Goal: Contribute content: Add original content to the website for others to see

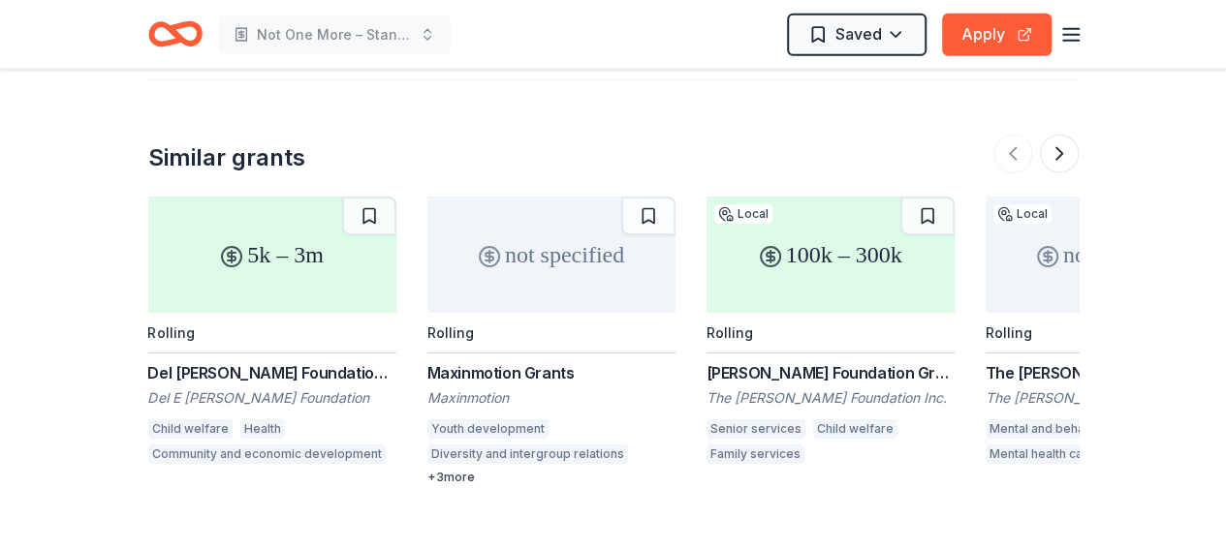
scroll to position [2325, 0]
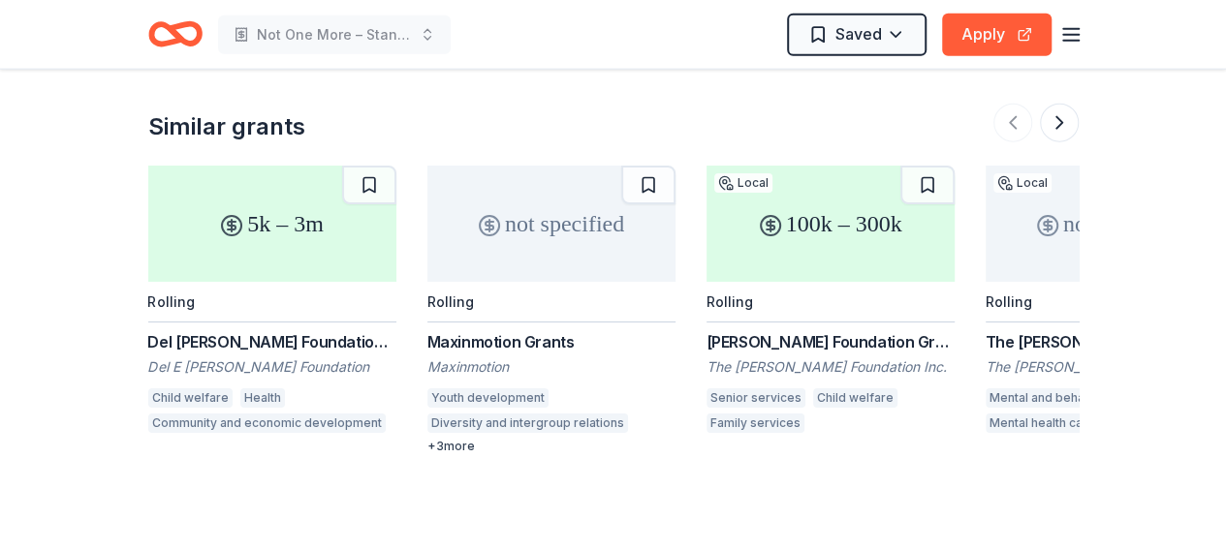
click at [313, 264] on div "5k – 3m" at bounding box center [272, 224] width 248 height 116
click at [370, 179] on button at bounding box center [369, 185] width 54 height 39
click at [649, 177] on button at bounding box center [648, 185] width 54 height 39
click at [930, 181] on button at bounding box center [927, 185] width 54 height 39
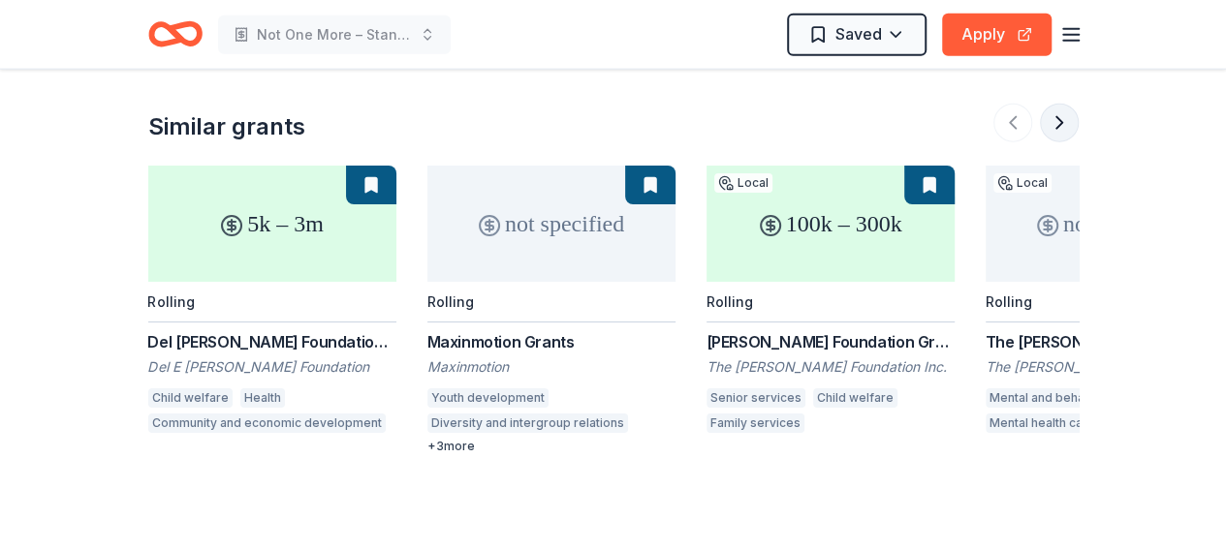
click at [1067, 121] on button at bounding box center [1059, 123] width 39 height 39
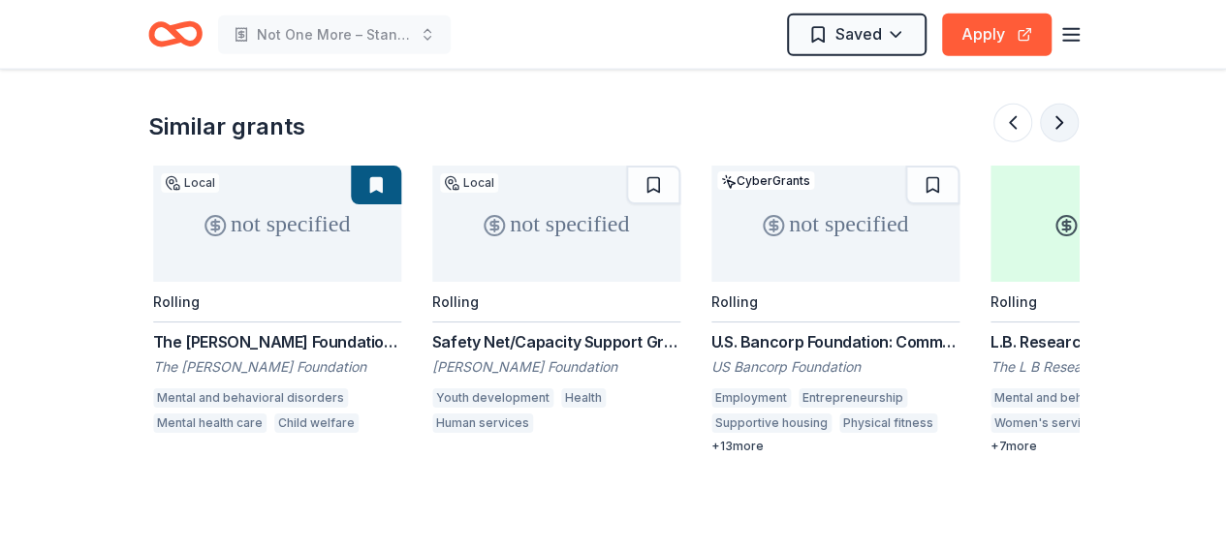
scroll to position [0, 837]
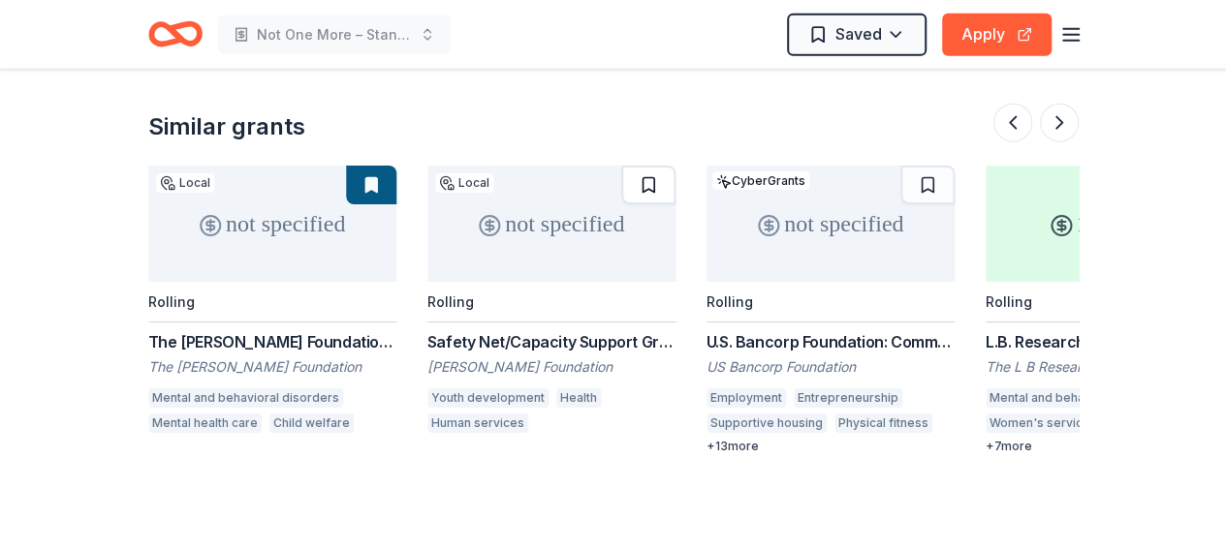
click at [643, 183] on button at bounding box center [648, 185] width 54 height 39
click at [929, 173] on button at bounding box center [927, 185] width 54 height 39
click at [1060, 121] on button at bounding box center [1059, 123] width 39 height 39
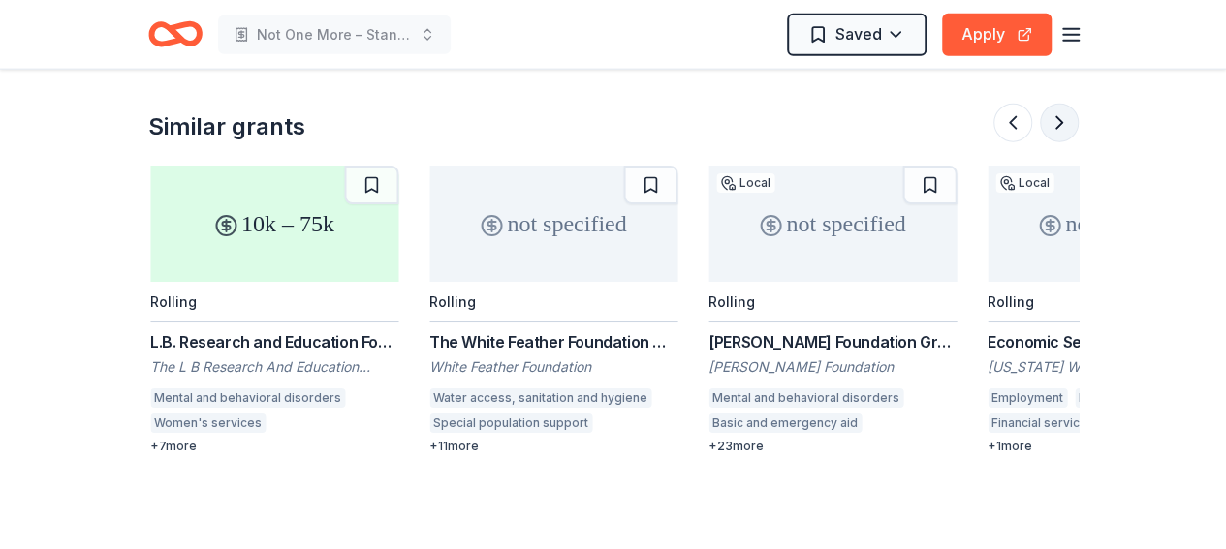
scroll to position [0, 1674]
click at [370, 177] on button at bounding box center [369, 185] width 54 height 39
click at [1070, 114] on button at bounding box center [1059, 123] width 39 height 39
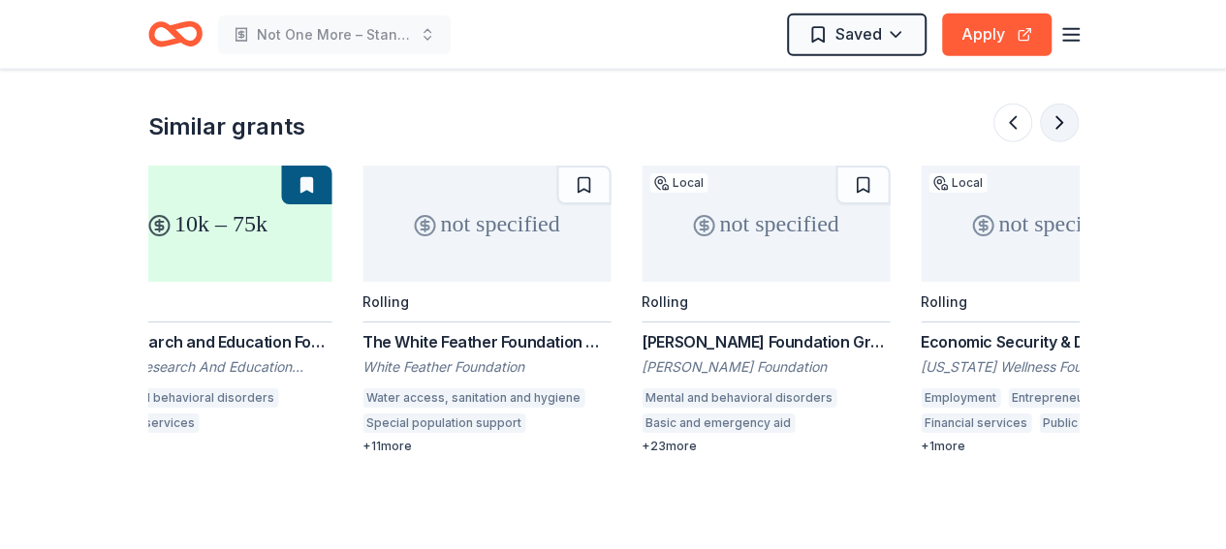
scroll to position [0, 1829]
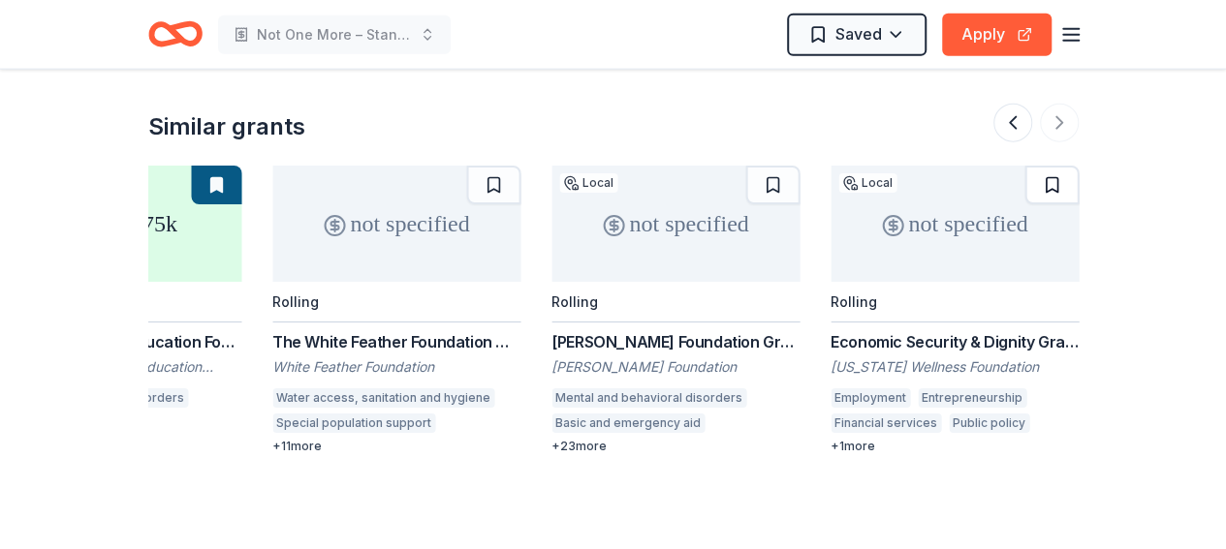
click at [1049, 182] on button at bounding box center [1051, 185] width 54 height 39
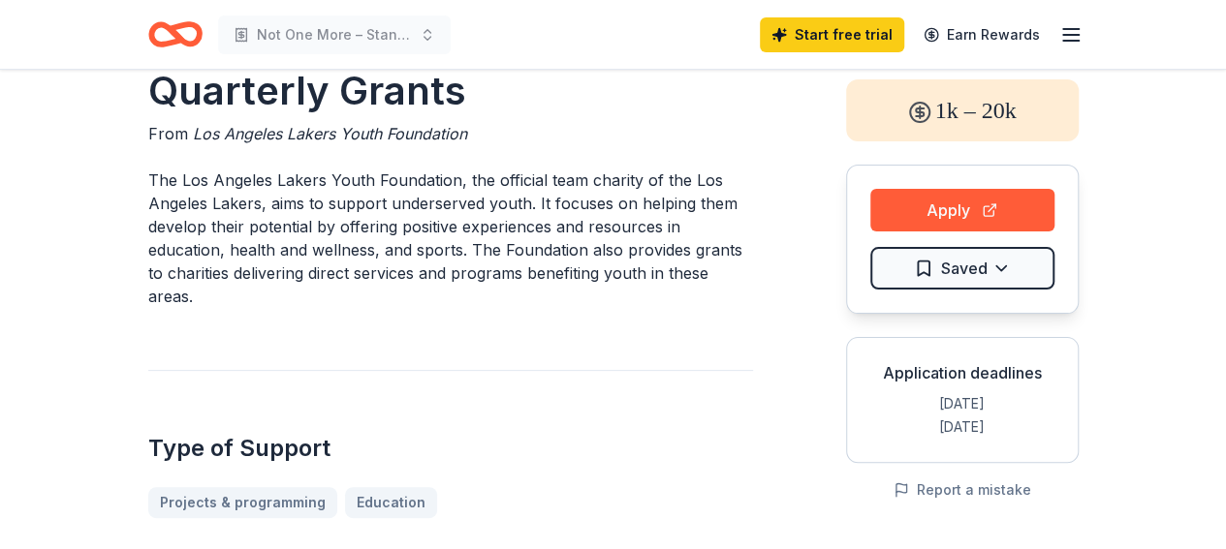
scroll to position [129, 0]
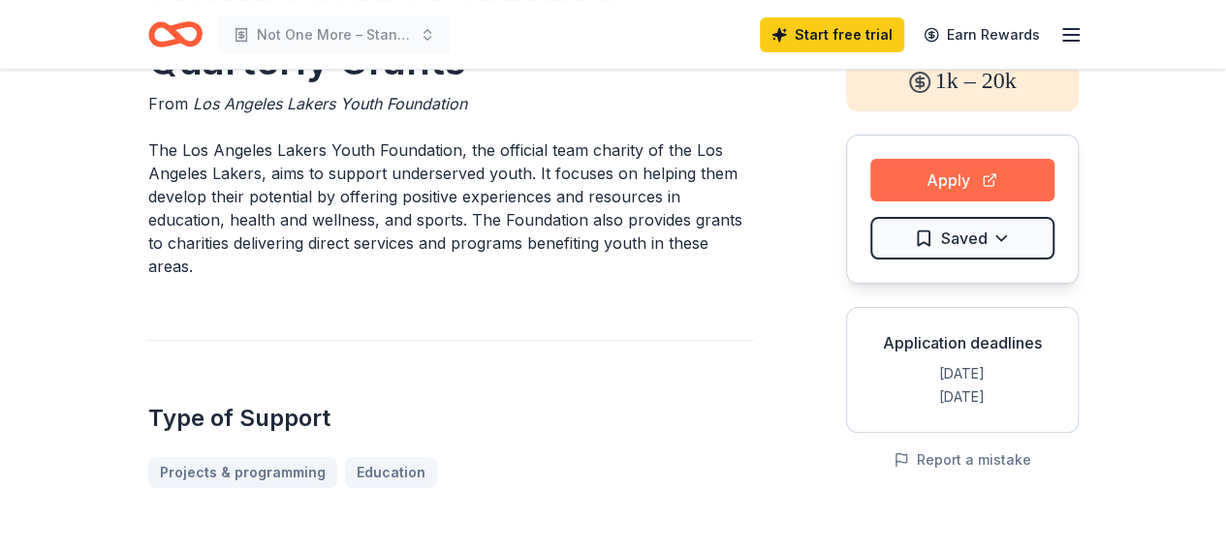
click at [933, 181] on button "Apply" at bounding box center [962, 180] width 184 height 43
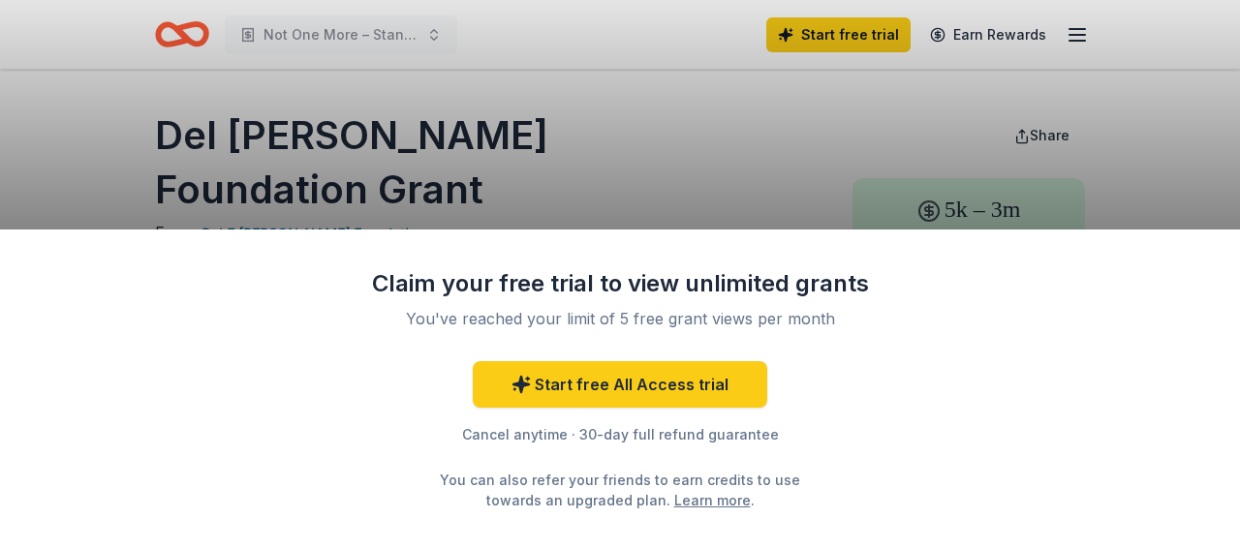
click at [674, 505] on link "Learn more" at bounding box center [712, 500] width 77 height 20
click at [567, 158] on div "Claim your free trial to view unlimited grants You've reached your limit of 5 f…" at bounding box center [620, 274] width 1240 height 549
click at [427, 123] on div "Claim your free trial to view unlimited grants You've reached your limit of 5 f…" at bounding box center [620, 274] width 1240 height 549
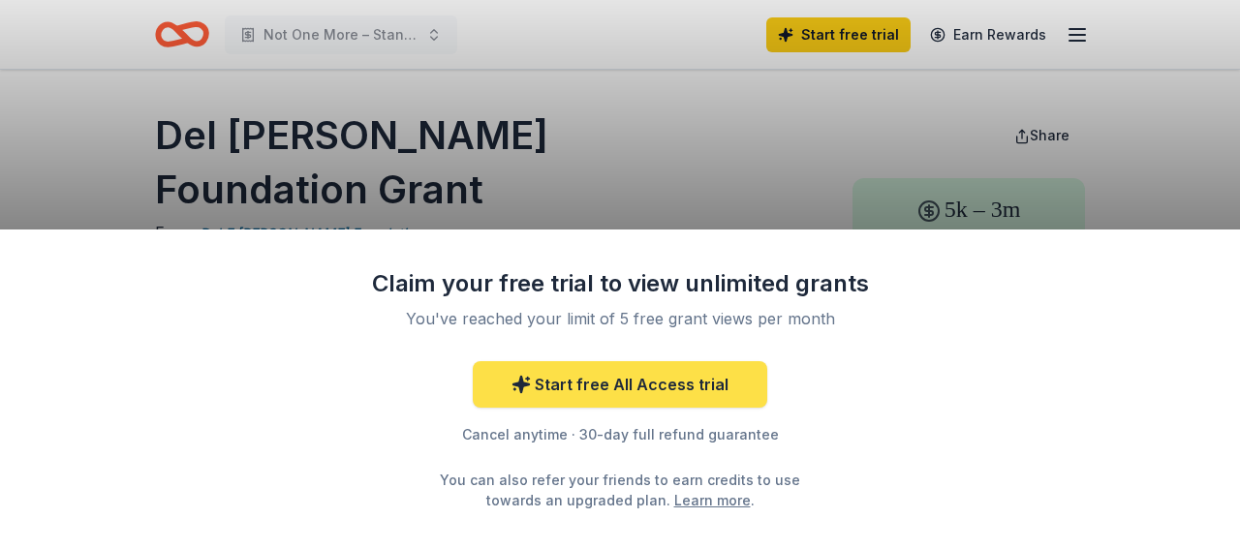
click at [607, 383] on link "Start free All Access trial" at bounding box center [620, 384] width 295 height 47
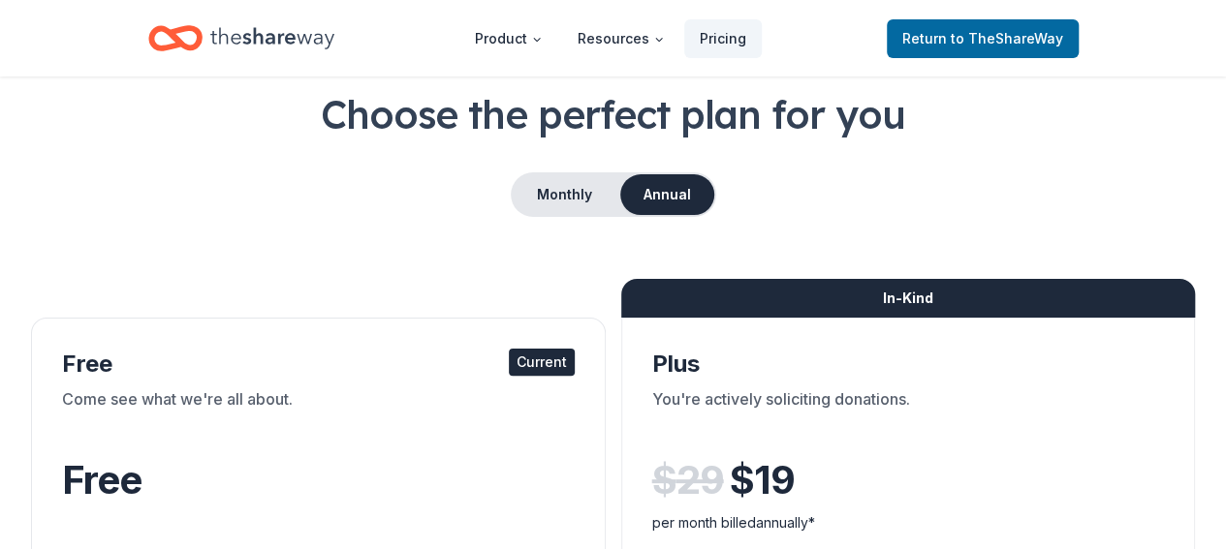
scroll to position [388, 0]
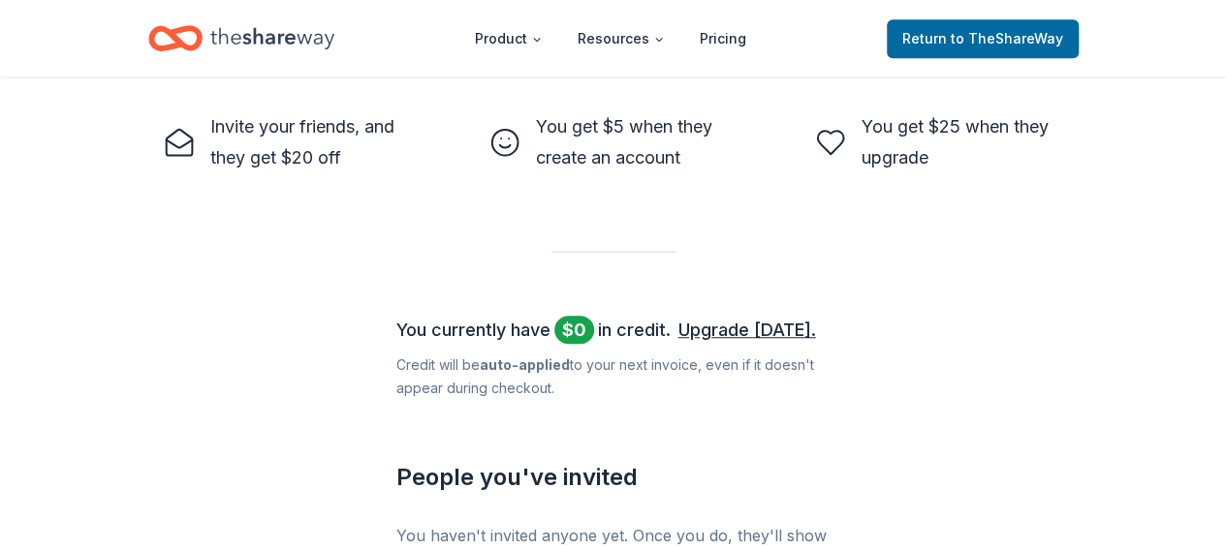
scroll to position [945, 0]
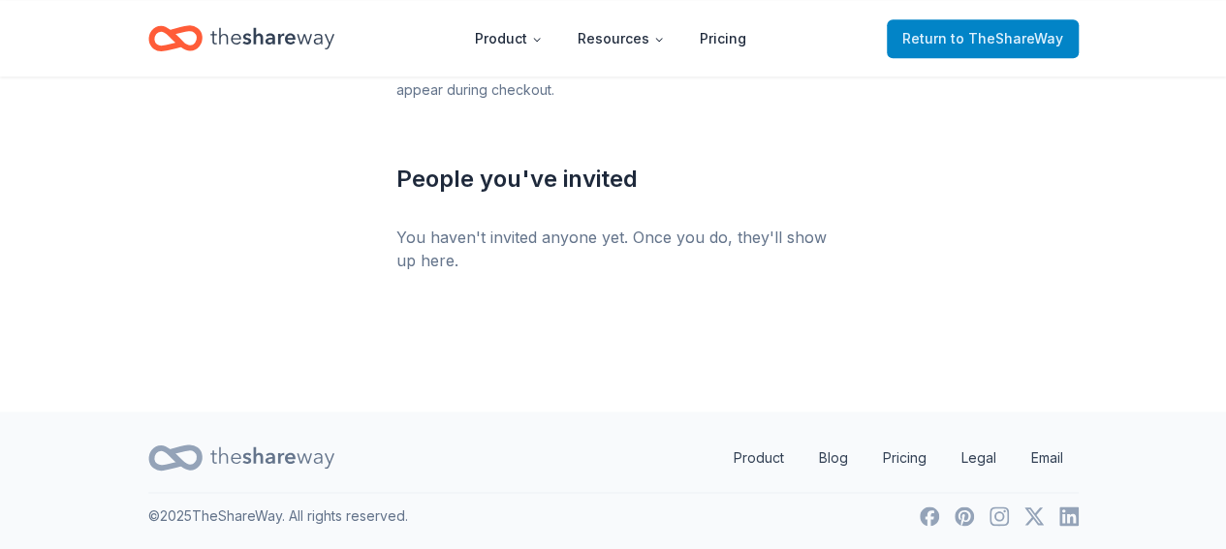
click at [975, 32] on span "to TheShareWay" at bounding box center [1006, 38] width 112 height 16
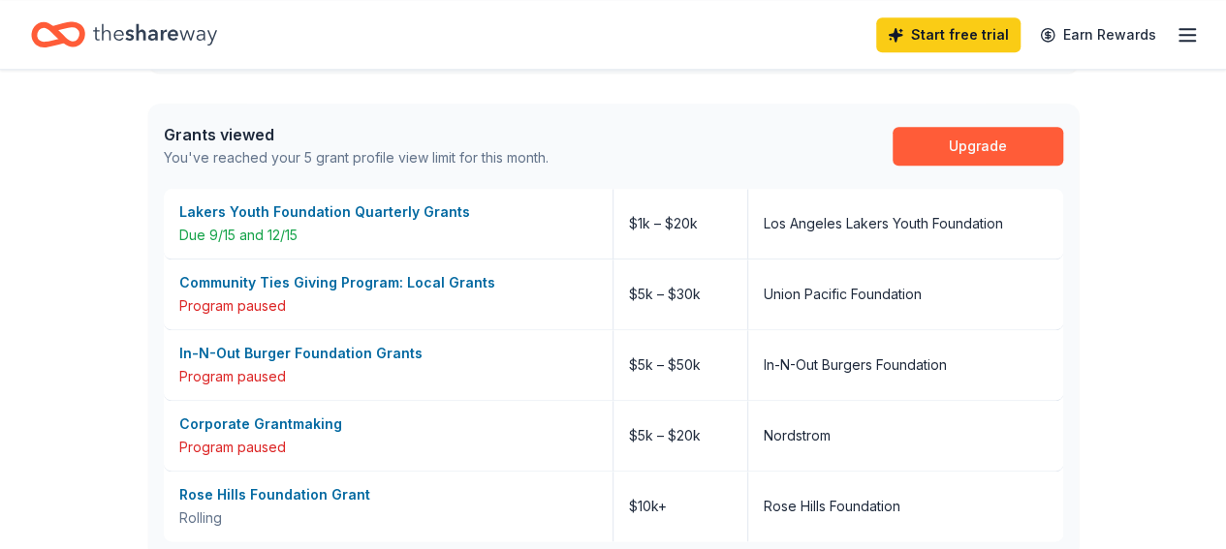
scroll to position [1163, 0]
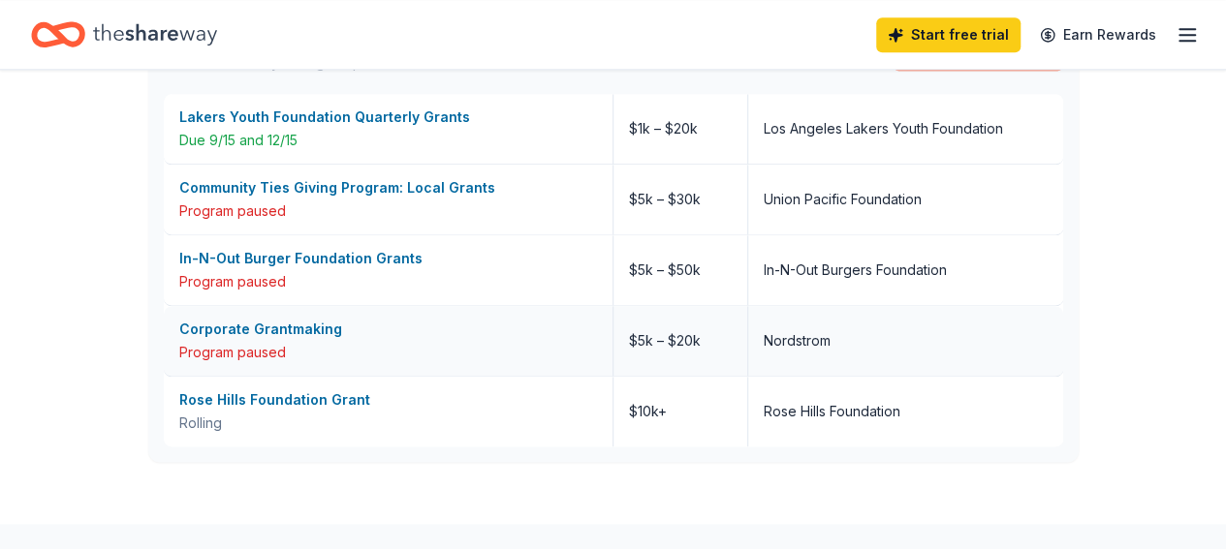
drag, startPoint x: 367, startPoint y: 334, endPoint x: 302, endPoint y: 350, distance: 66.7
click at [302, 350] on div "Program paused" at bounding box center [388, 352] width 418 height 23
click at [345, 400] on div "Rose Hills Foundation Grant" at bounding box center [388, 400] width 418 height 23
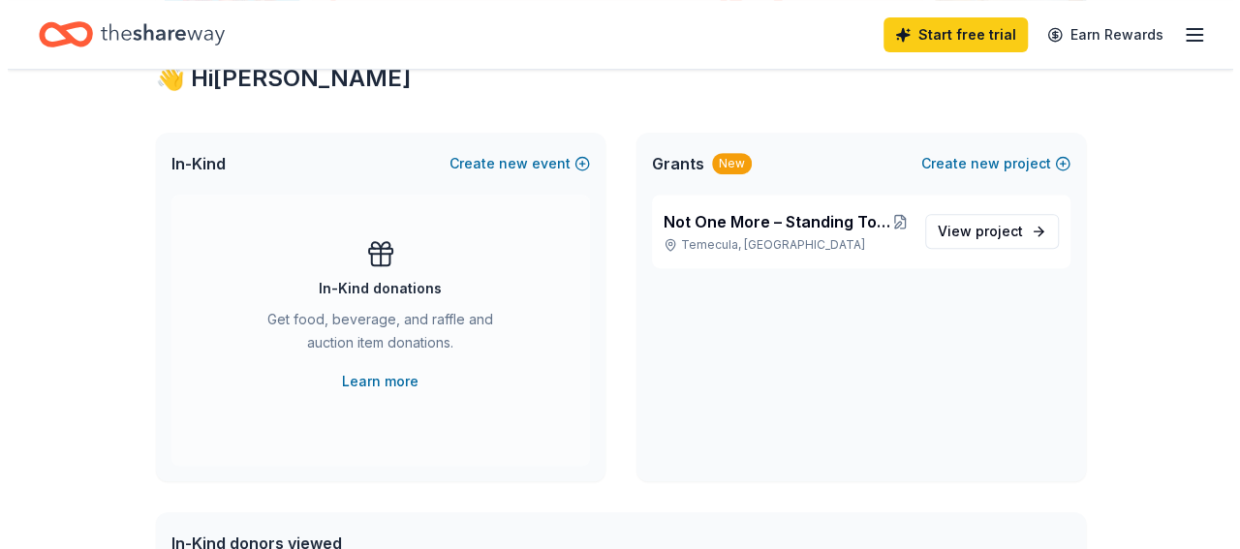
scroll to position [388, 0]
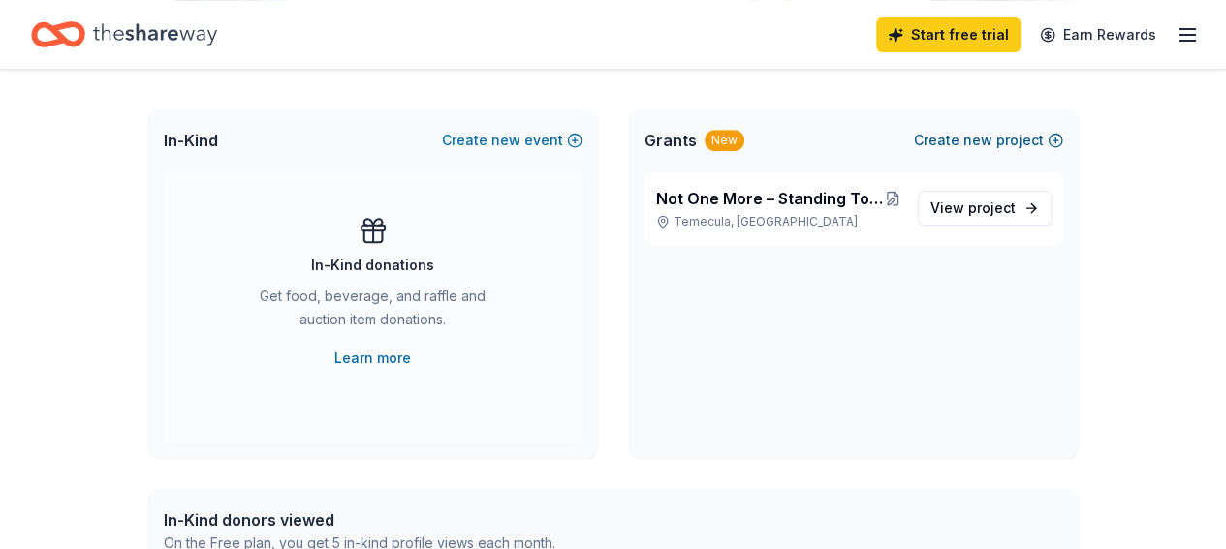
click at [984, 138] on span "new" at bounding box center [977, 140] width 29 height 23
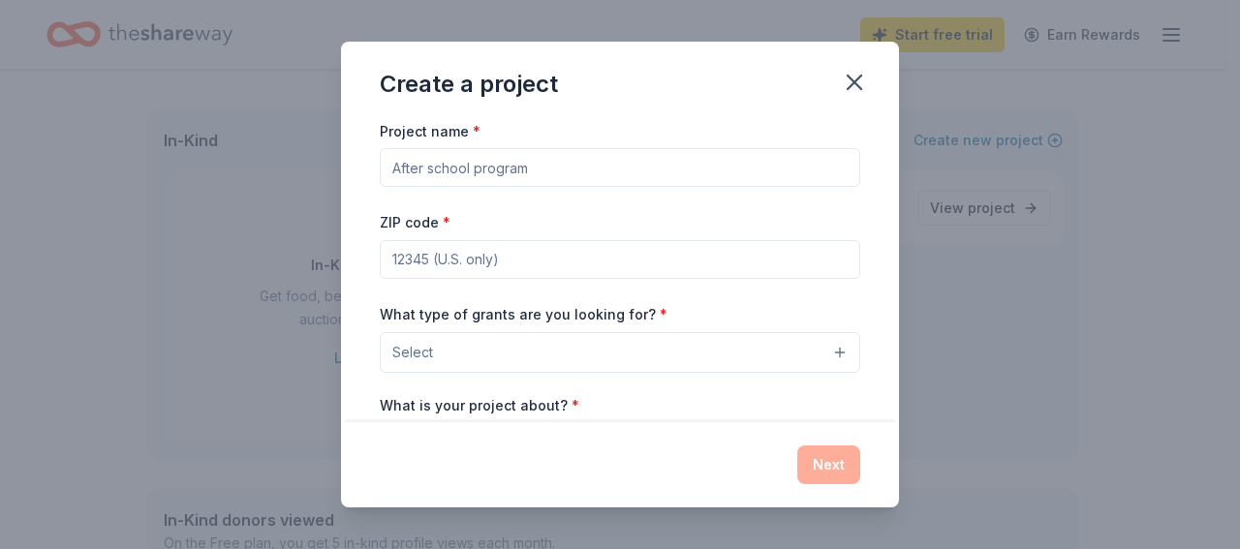
click at [469, 170] on input "Project name *" at bounding box center [620, 167] width 481 height 39
paste input "Empower 1,000 Youth: Trauma Healing, Mental Health, and Financial Literacy"
type input "Empower 1,000 Youth: Trauma Healing, Mental Health, and Financial Literacy"
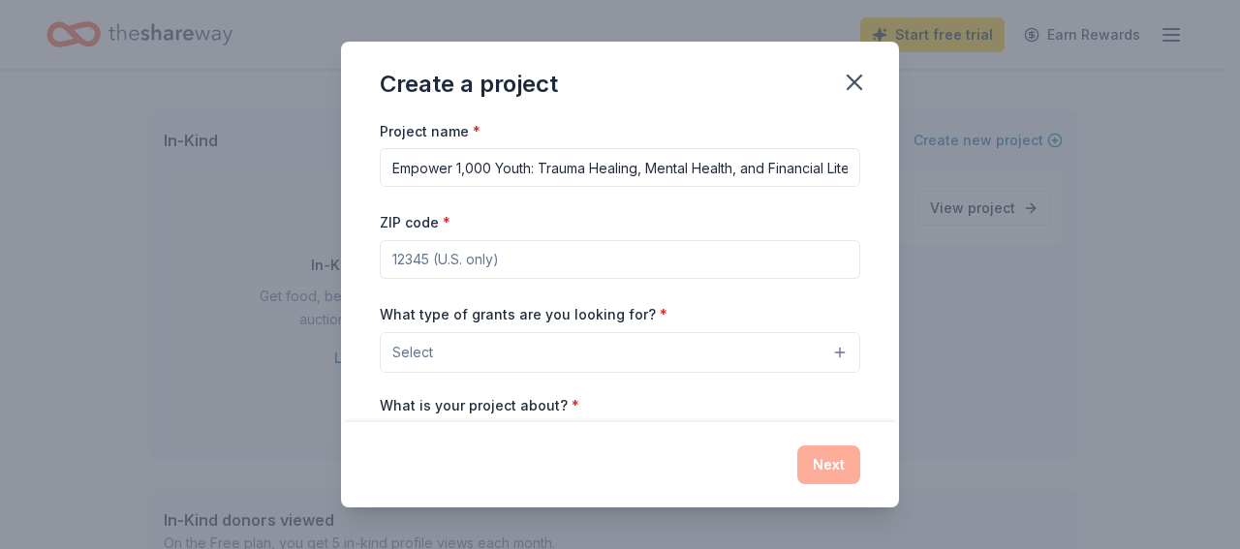
click at [533, 258] on input "ZIP code *" at bounding box center [620, 259] width 481 height 39
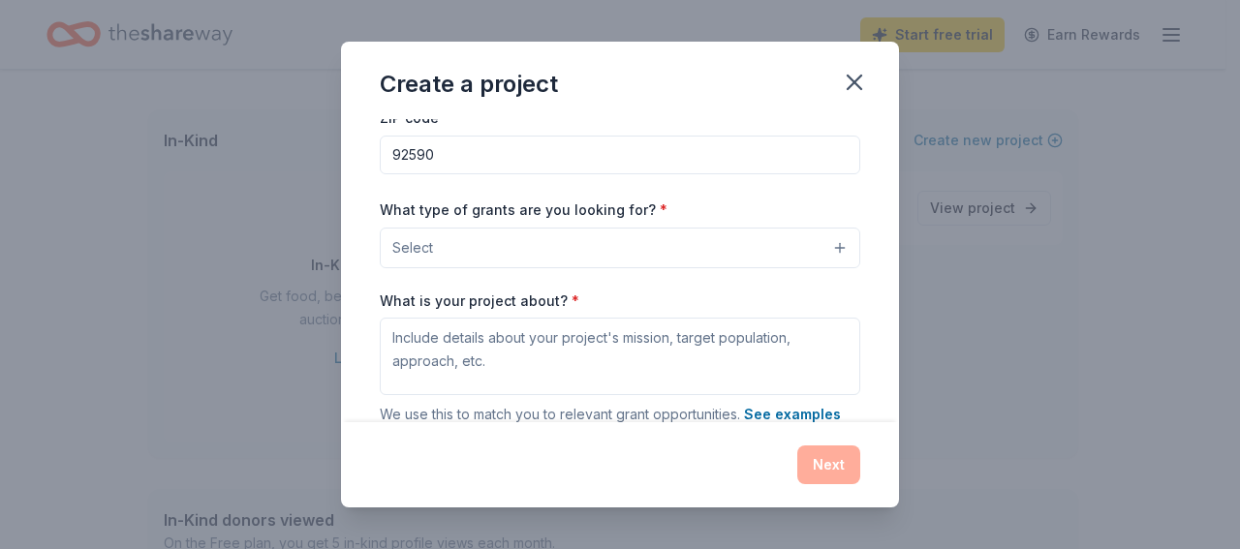
scroll to position [129, 0]
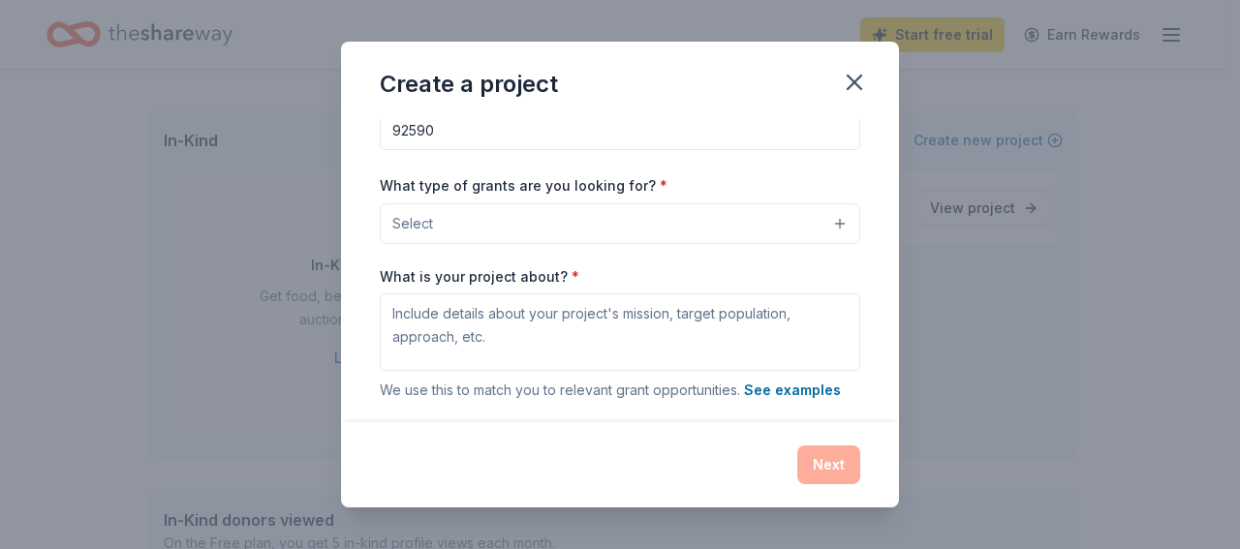
type input "92590"
click at [519, 215] on button "Select" at bounding box center [620, 223] width 481 height 41
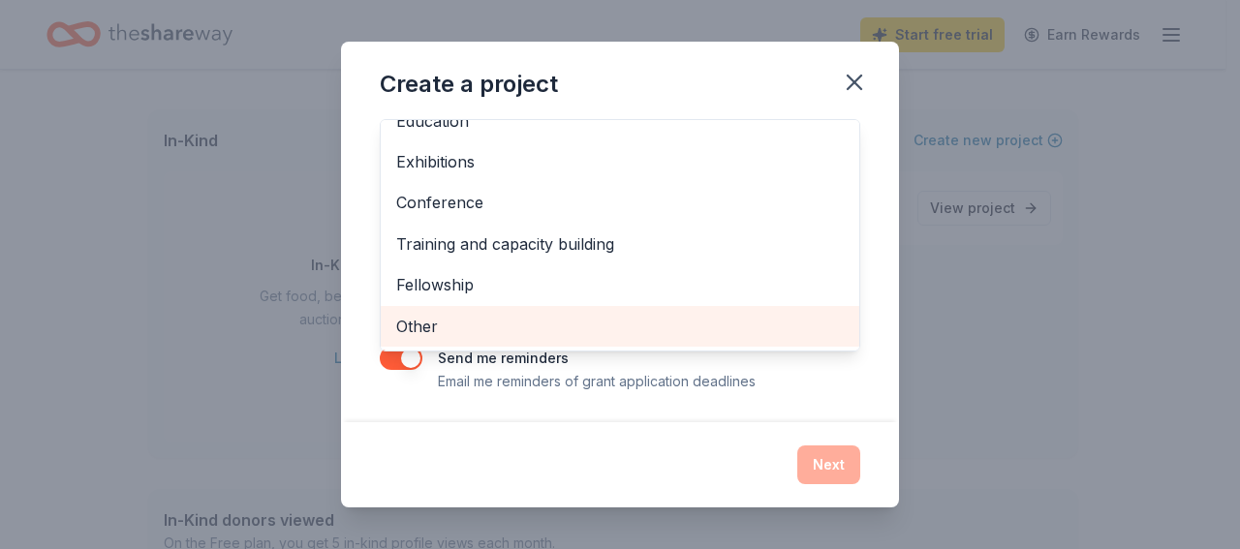
scroll to position [99, 0]
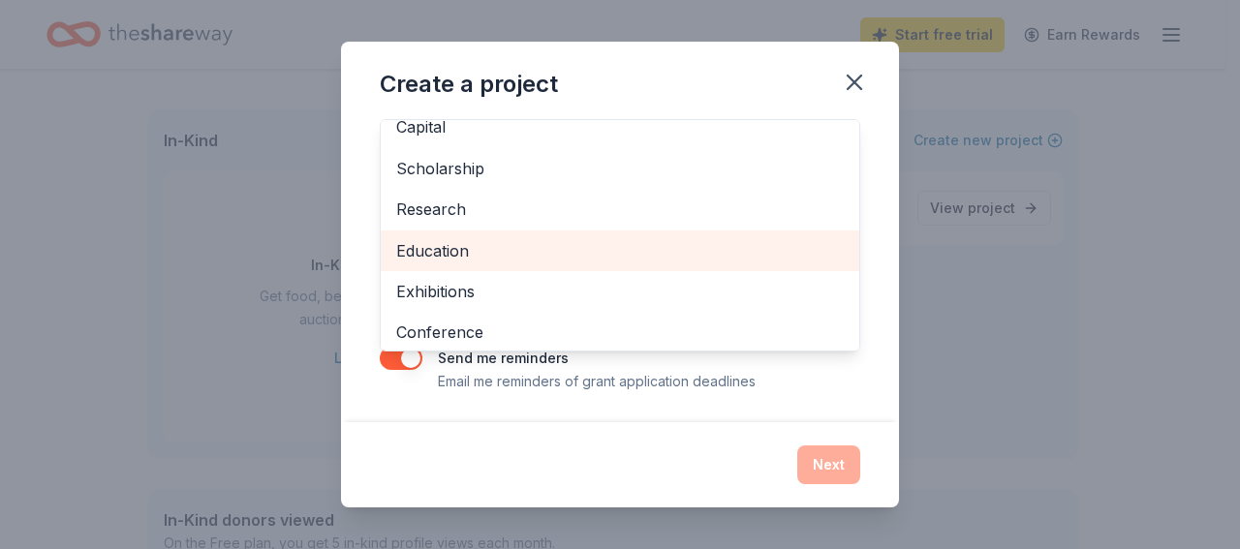
click at [445, 244] on span "Education" at bounding box center [620, 250] width 448 height 25
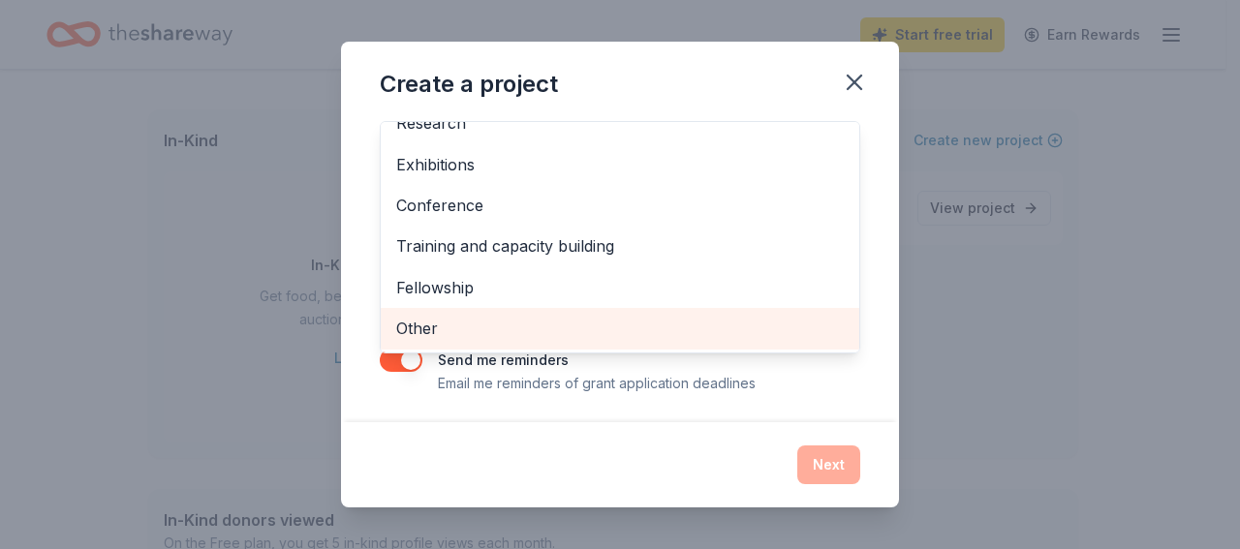
scroll to position [259, 0]
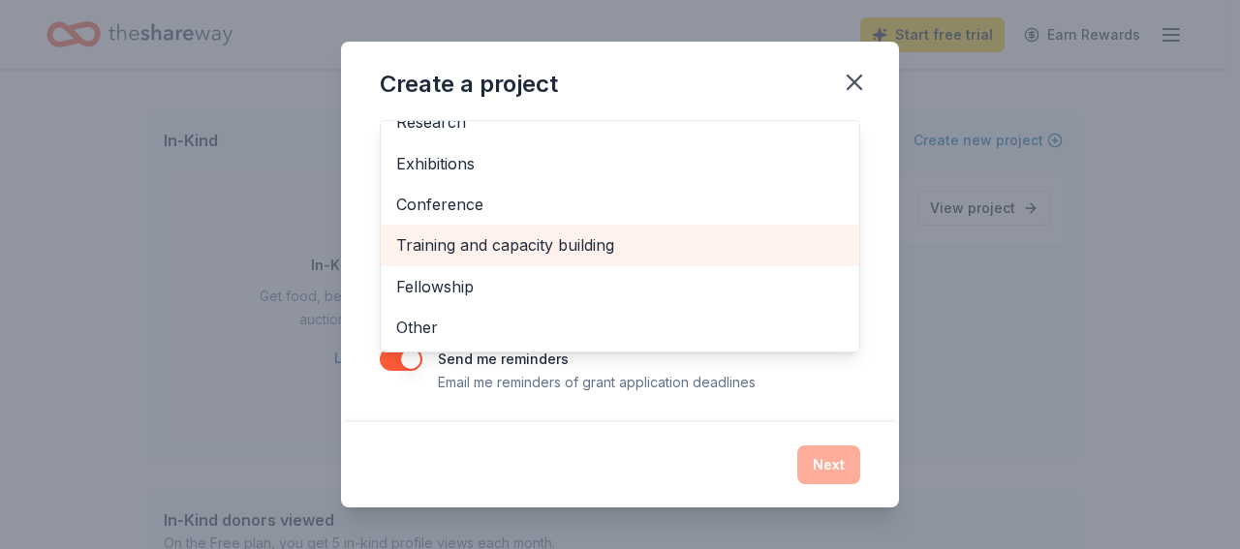
click at [486, 244] on span "Training and capacity building" at bounding box center [620, 245] width 448 height 25
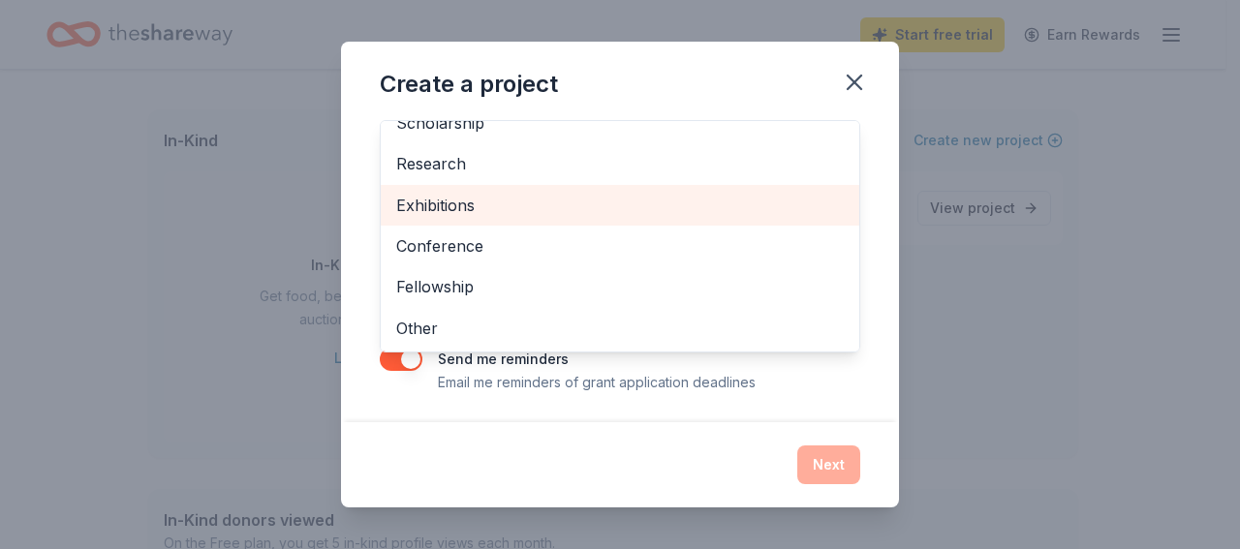
scroll to position [16, 0]
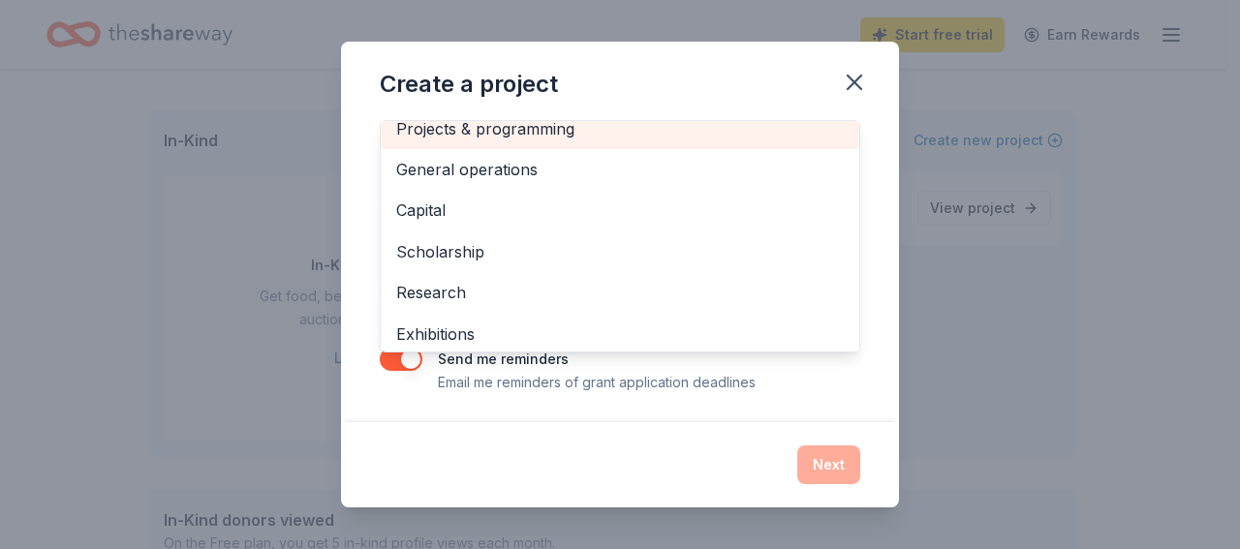
click at [512, 119] on div "Projects & programming" at bounding box center [620, 129] width 479 height 41
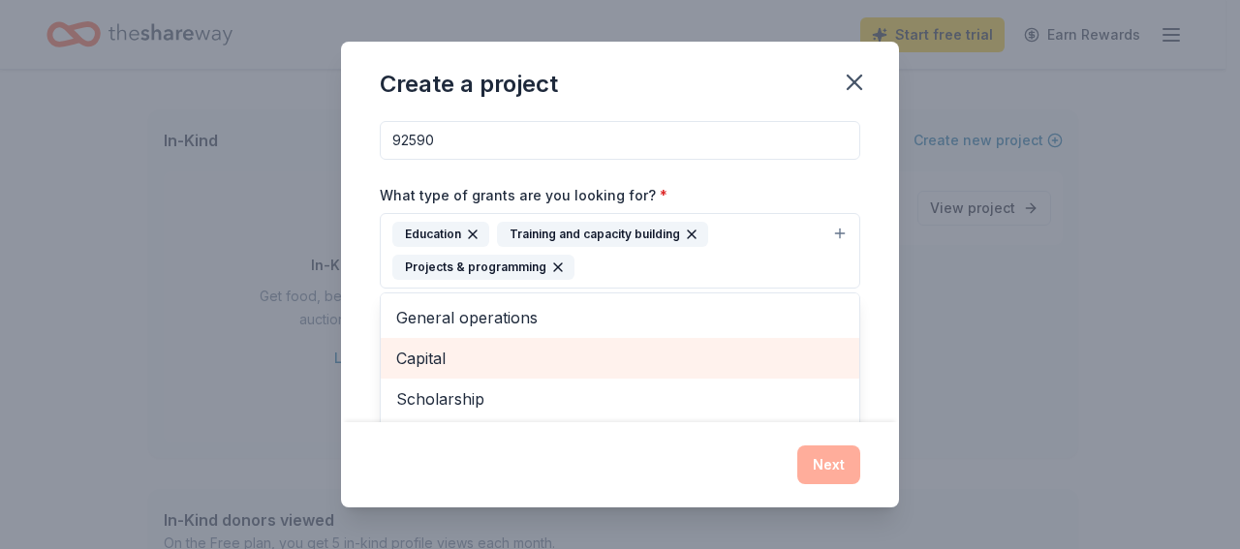
scroll to position [248, 0]
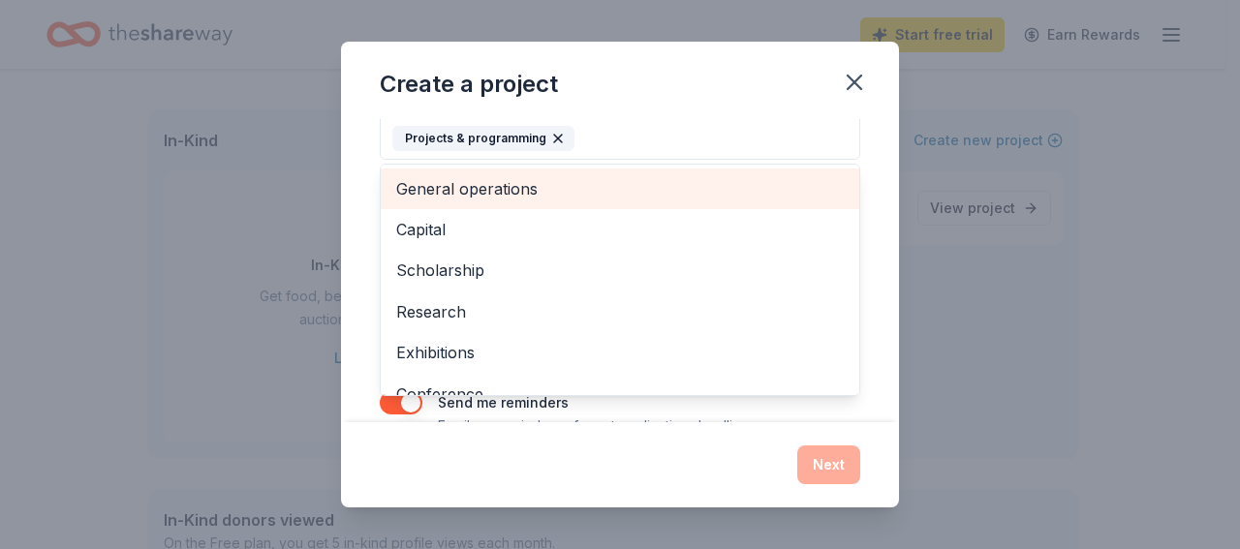
click at [461, 183] on span "General operations" at bounding box center [620, 188] width 448 height 25
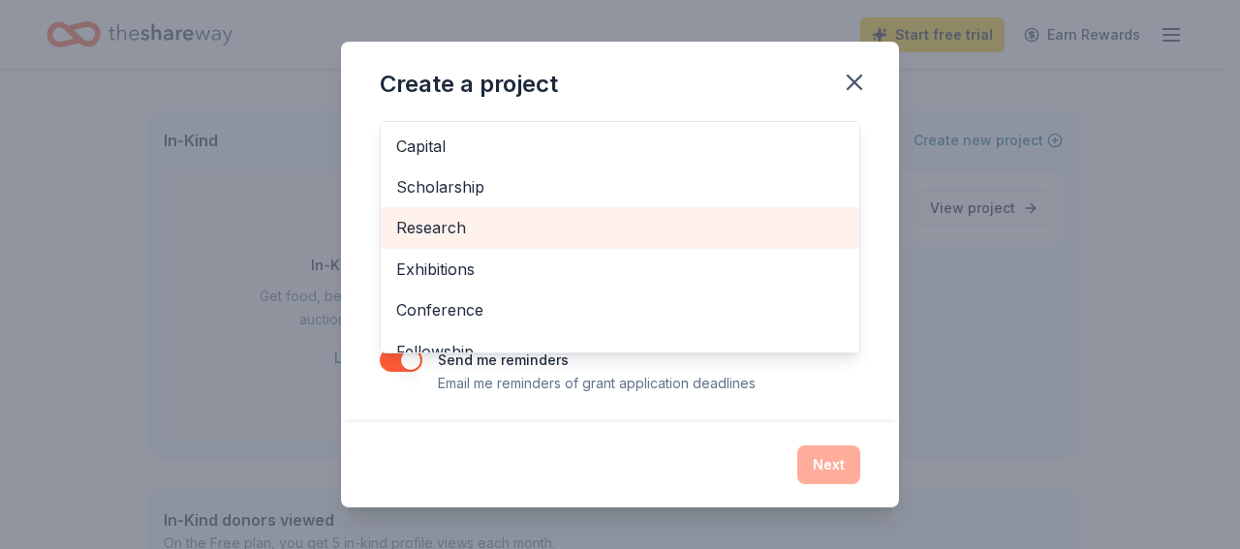
scroll to position [162, 0]
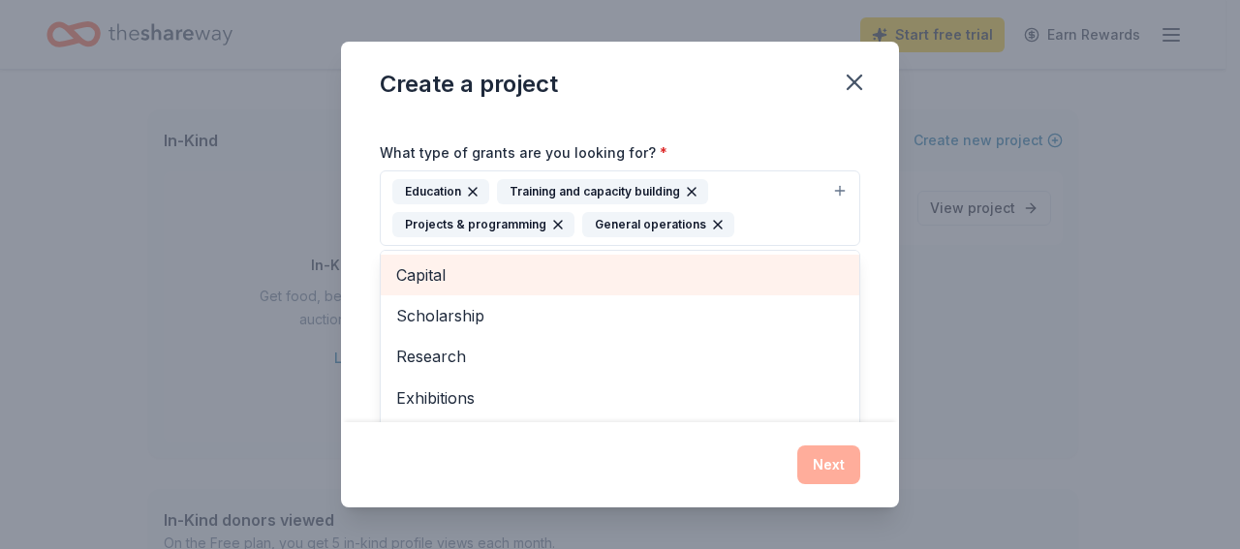
click at [429, 270] on span "Capital" at bounding box center [620, 275] width 448 height 25
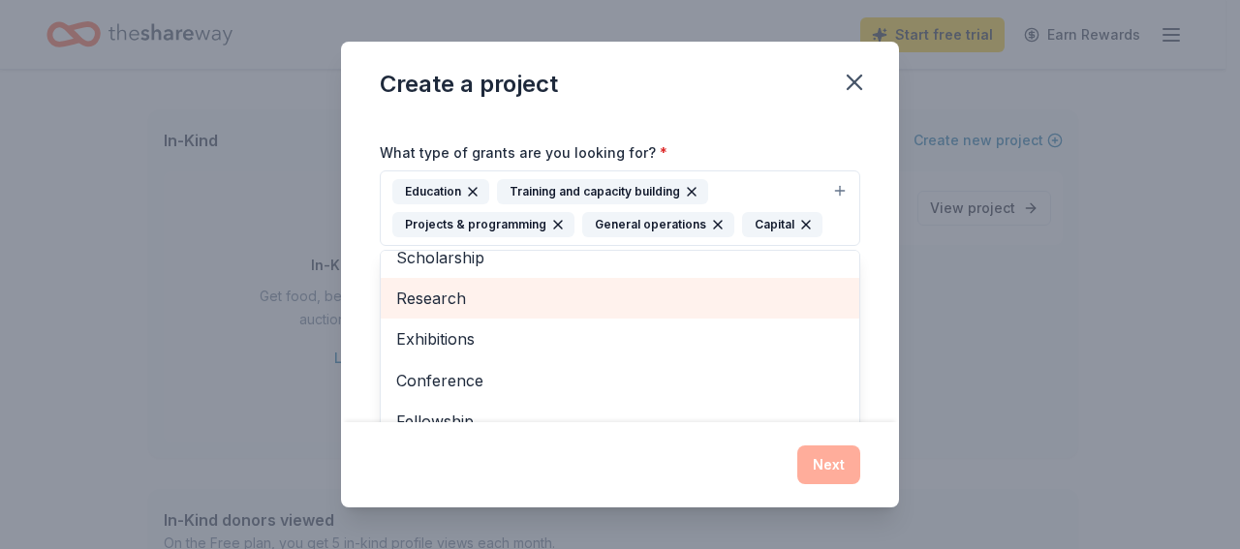
scroll to position [23, 0]
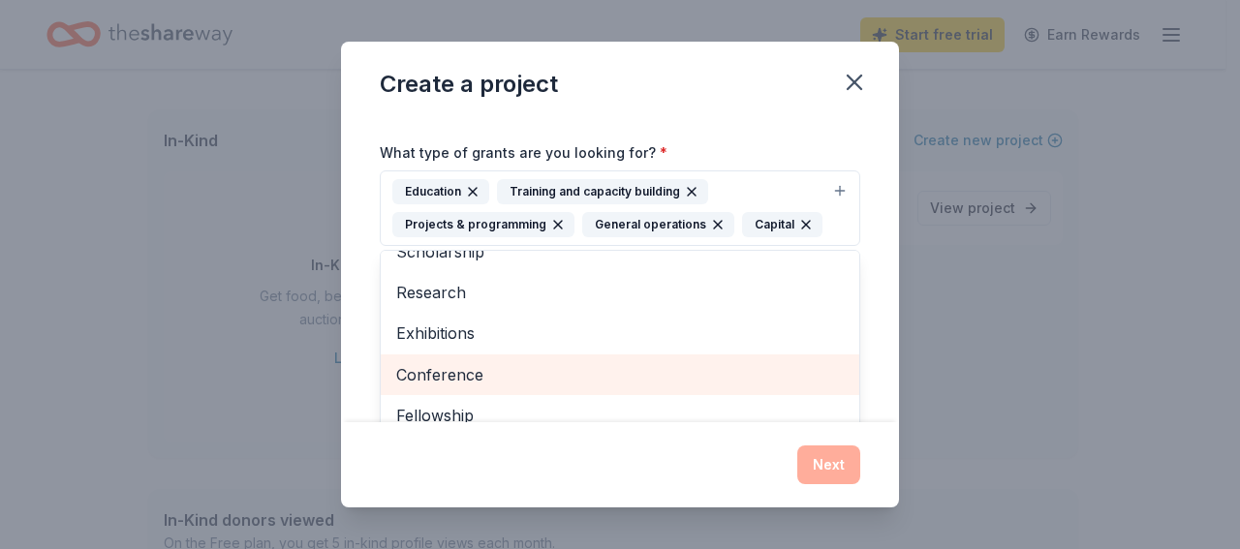
click at [544, 367] on span "Conference" at bounding box center [620, 374] width 448 height 25
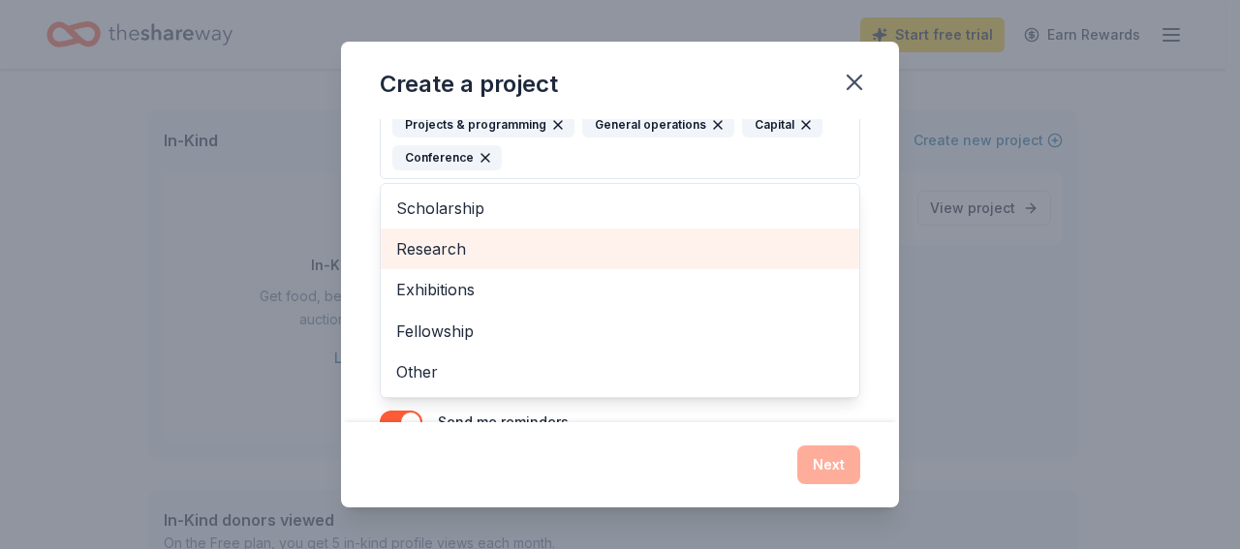
scroll to position [324, 0]
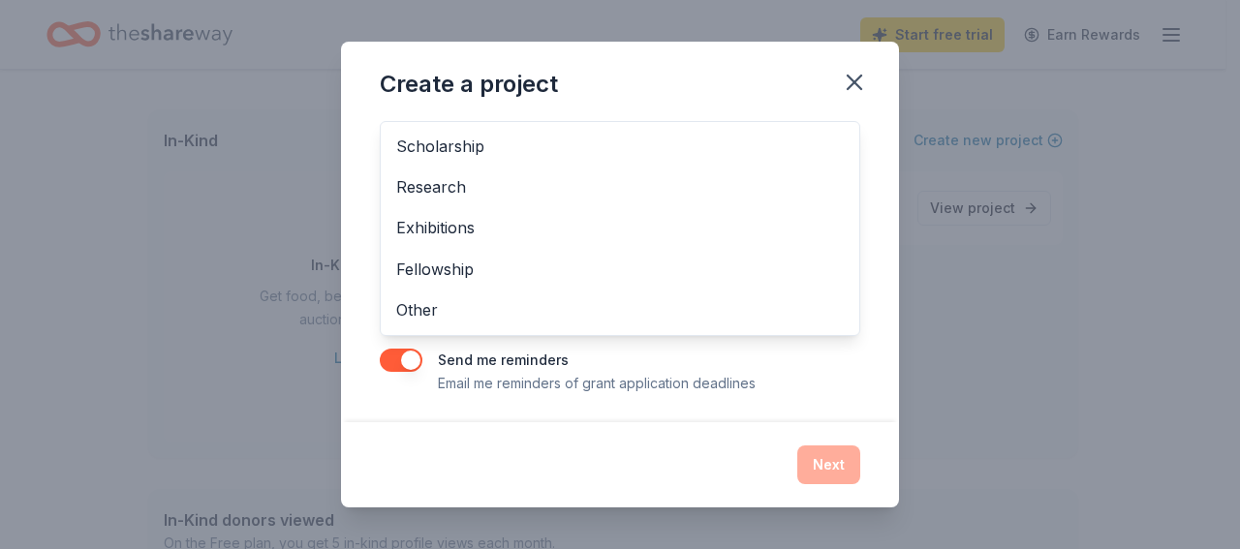
click at [697, 451] on div "Create a project Project name * Empower 1,000 Youth: Trauma Healing, Mental Hea…" at bounding box center [620, 275] width 558 height 467
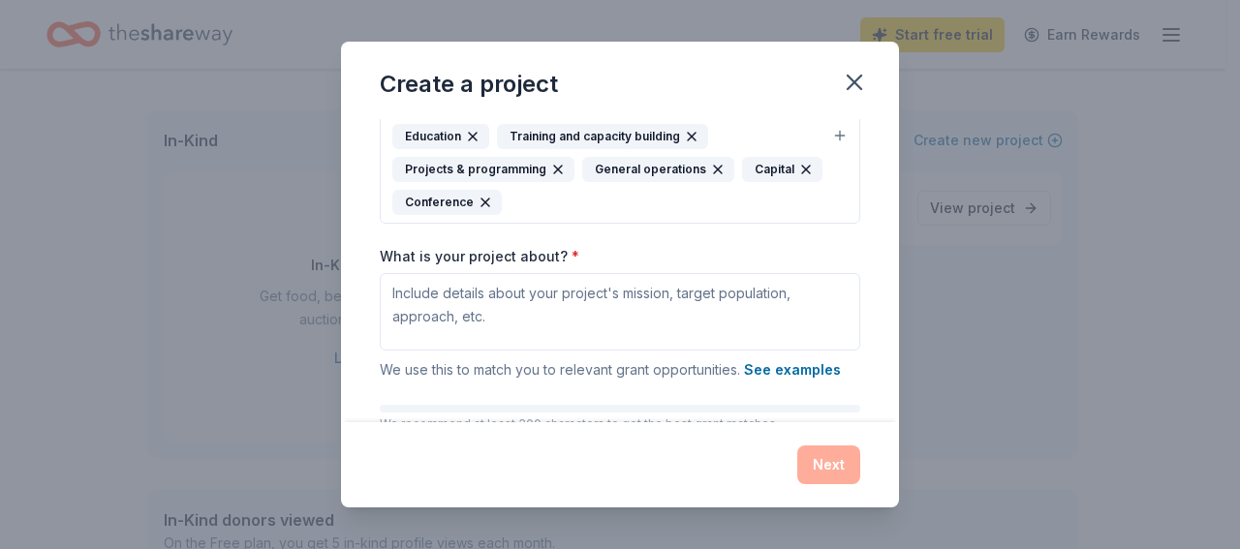
scroll to position [242, 0]
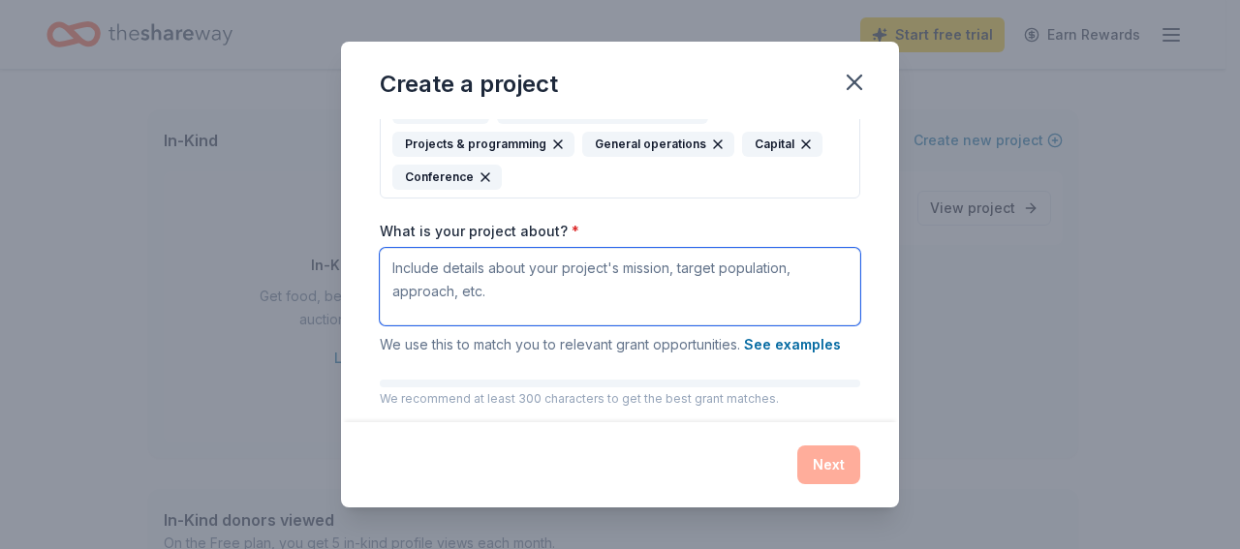
click at [501, 268] on textarea "What is your project about? *" at bounding box center [620, 287] width 481 height 78
paste textarea "This project seeks to empower 1,000 youth ages 12–18 with essential life skills…"
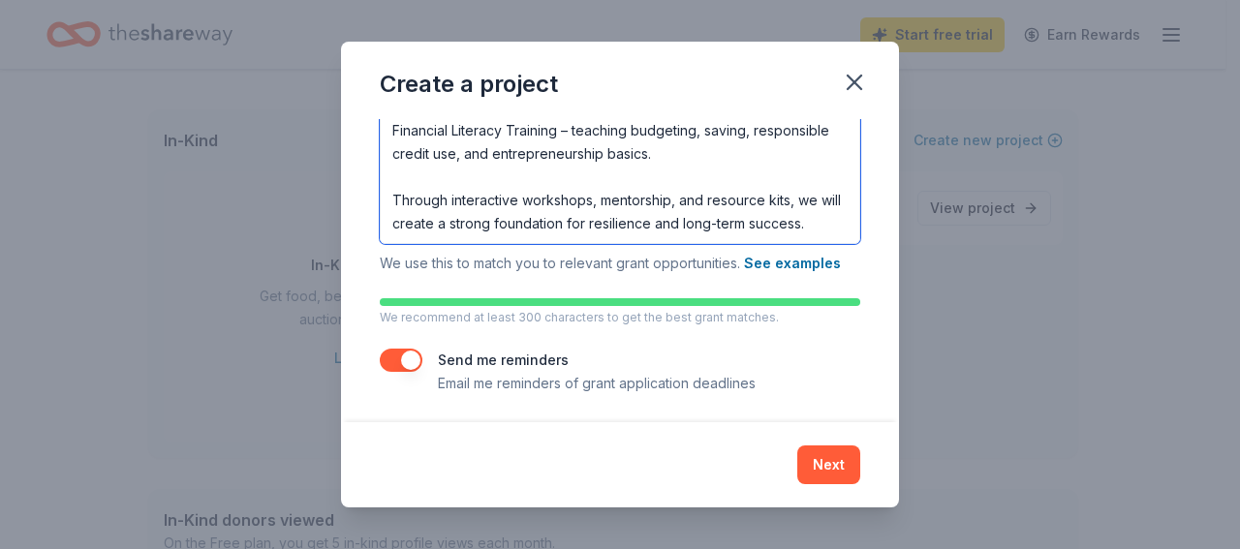
scroll to position [354, 0]
type textarea "This project seeks to empower 1,000 youth ages 12–18 with essential life skills…"
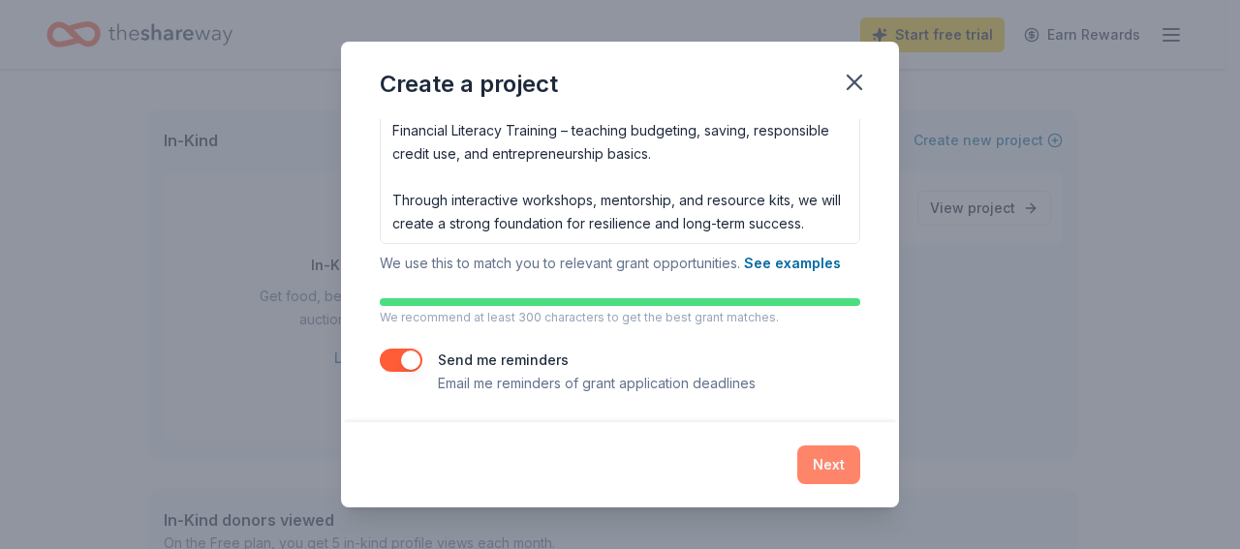
click at [831, 462] on button "Next" at bounding box center [828, 465] width 63 height 39
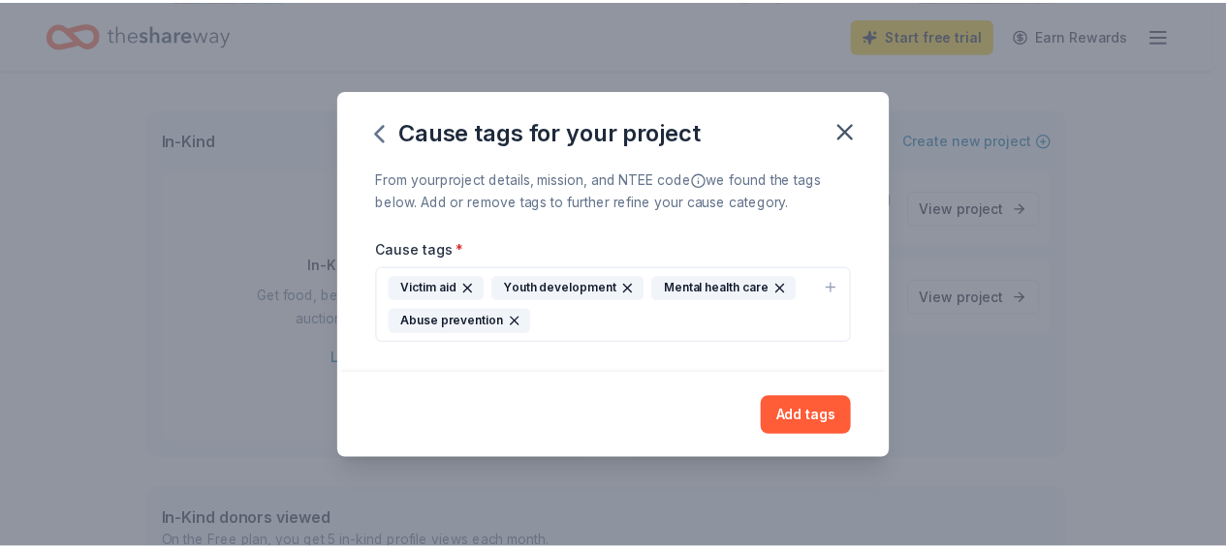
scroll to position [0, 0]
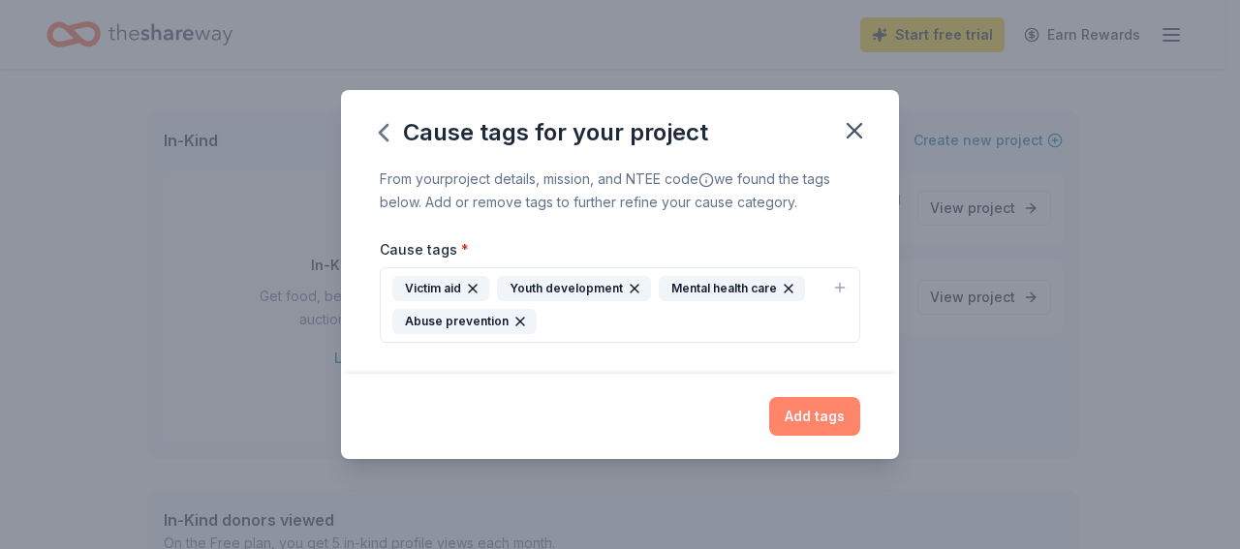
click at [815, 414] on button "Add tags" at bounding box center [814, 416] width 91 height 39
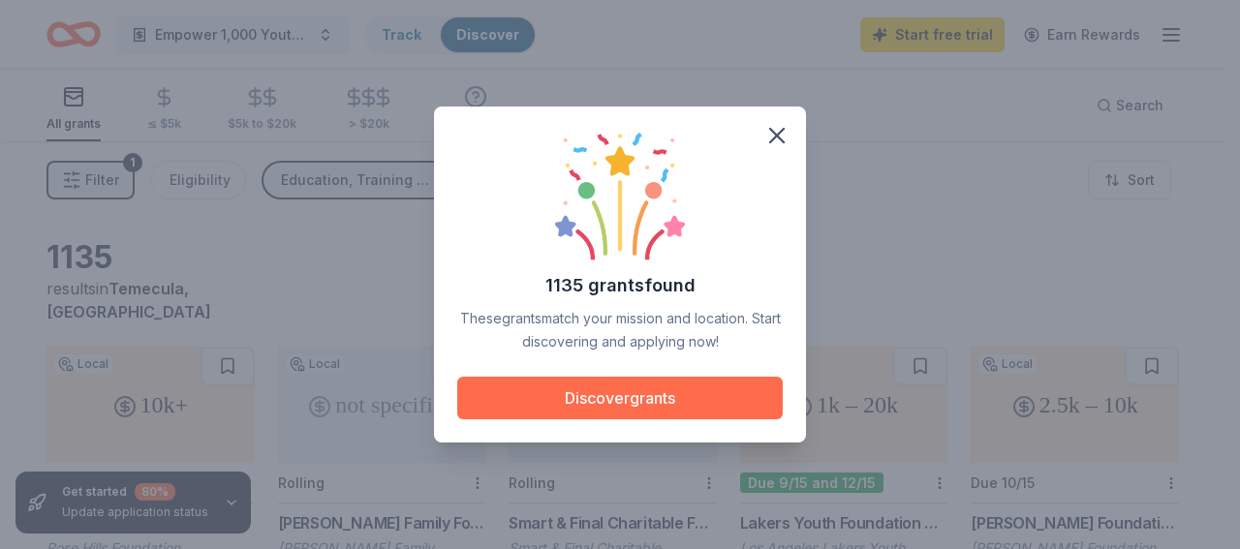
click at [665, 393] on button "Discover grants" at bounding box center [620, 398] width 326 height 43
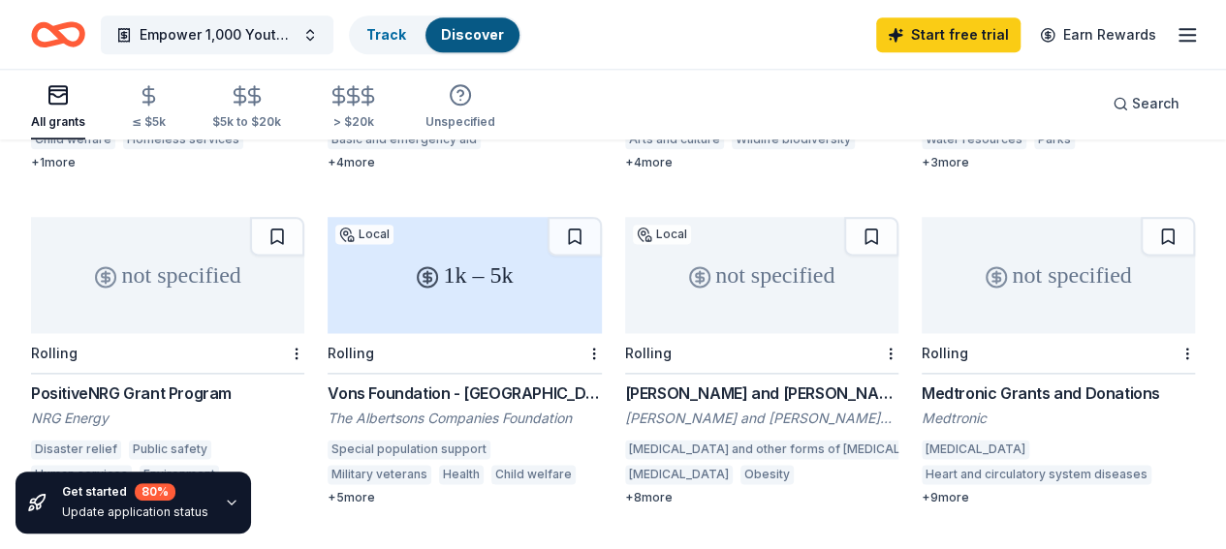
scroll to position [1163, 0]
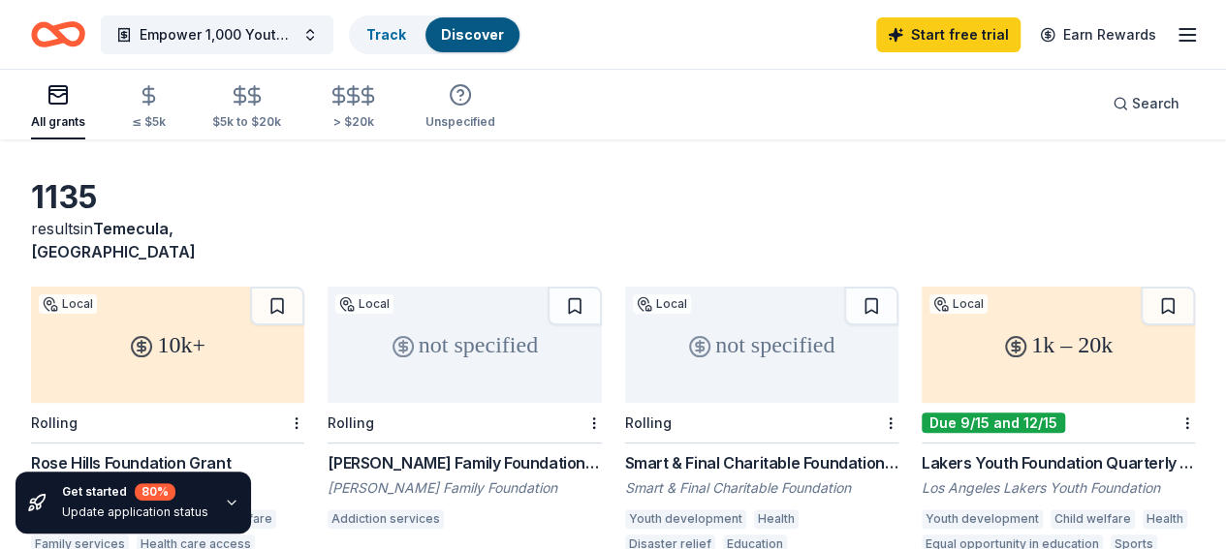
scroll to position [0, 0]
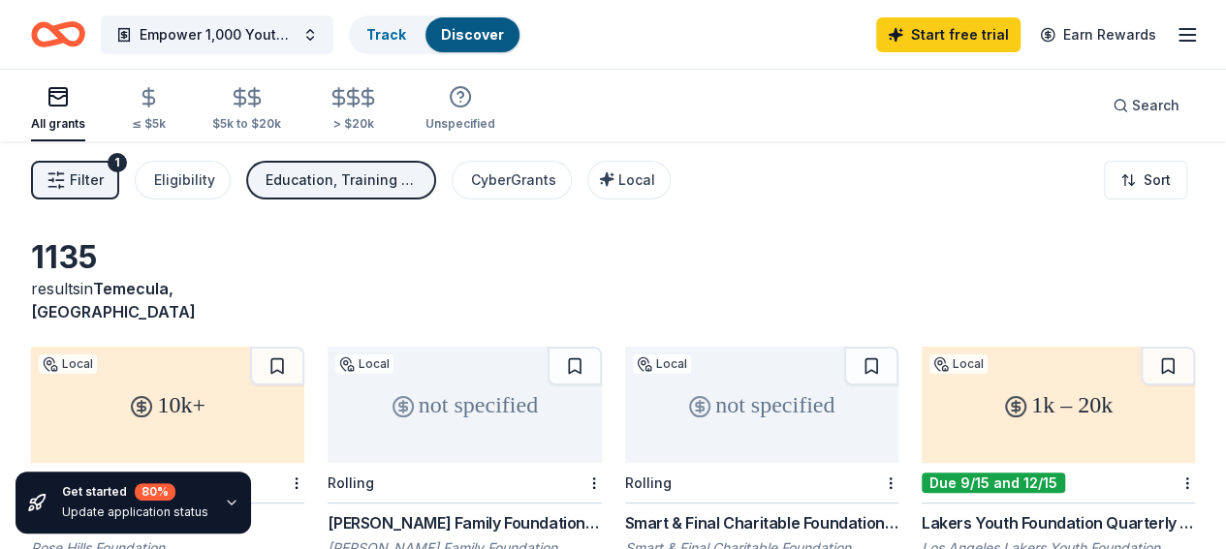
click at [74, 27] on icon "Home" at bounding box center [67, 33] width 30 height 19
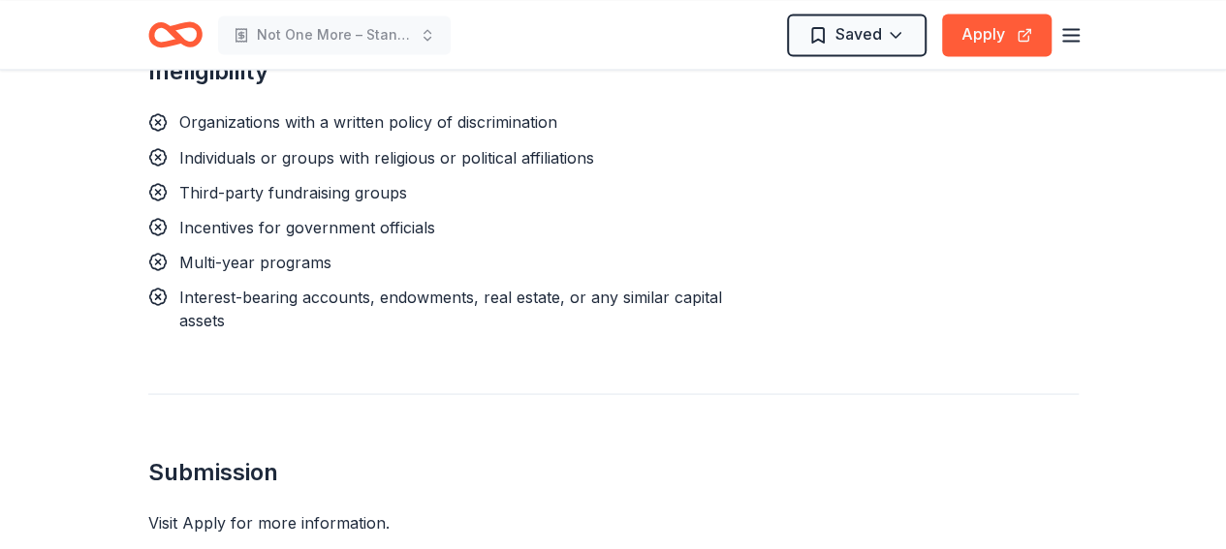
scroll to position [1808, 0]
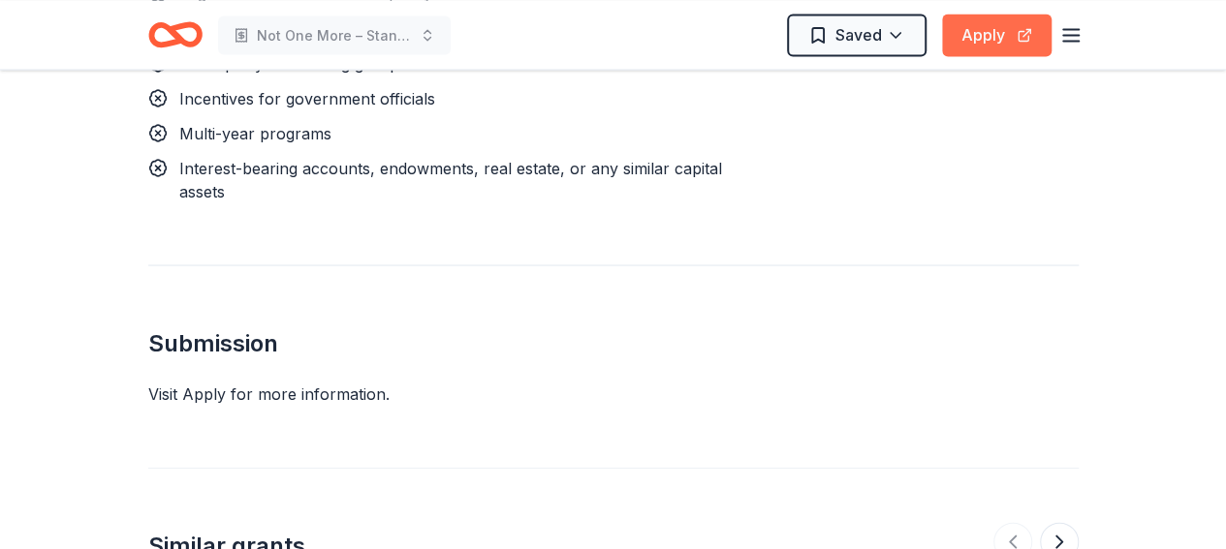
click at [990, 31] on button "Apply" at bounding box center [996, 35] width 109 height 43
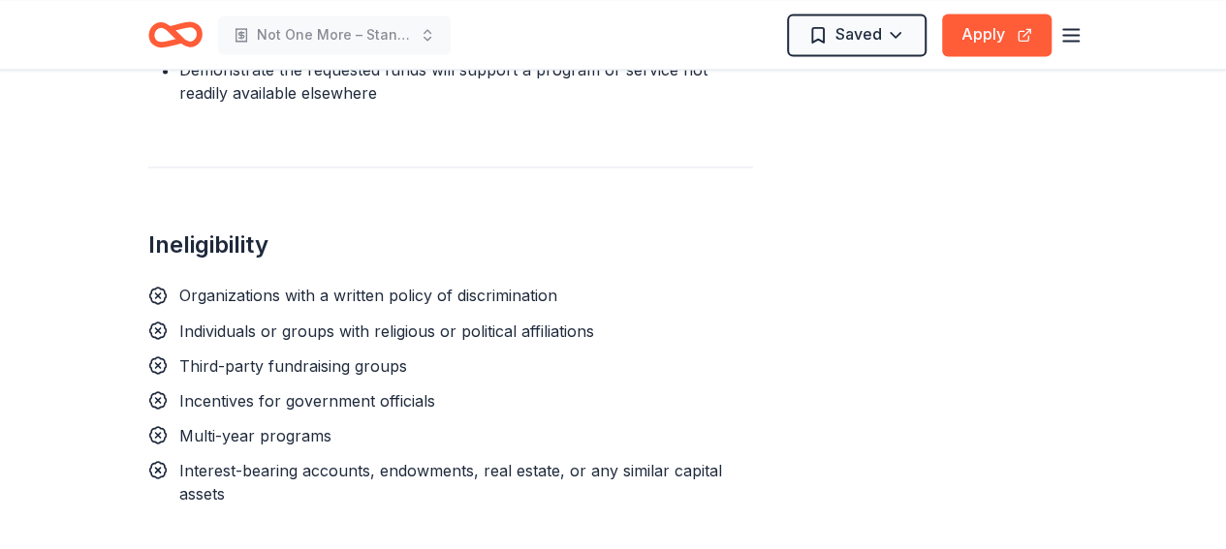
scroll to position [1163, 0]
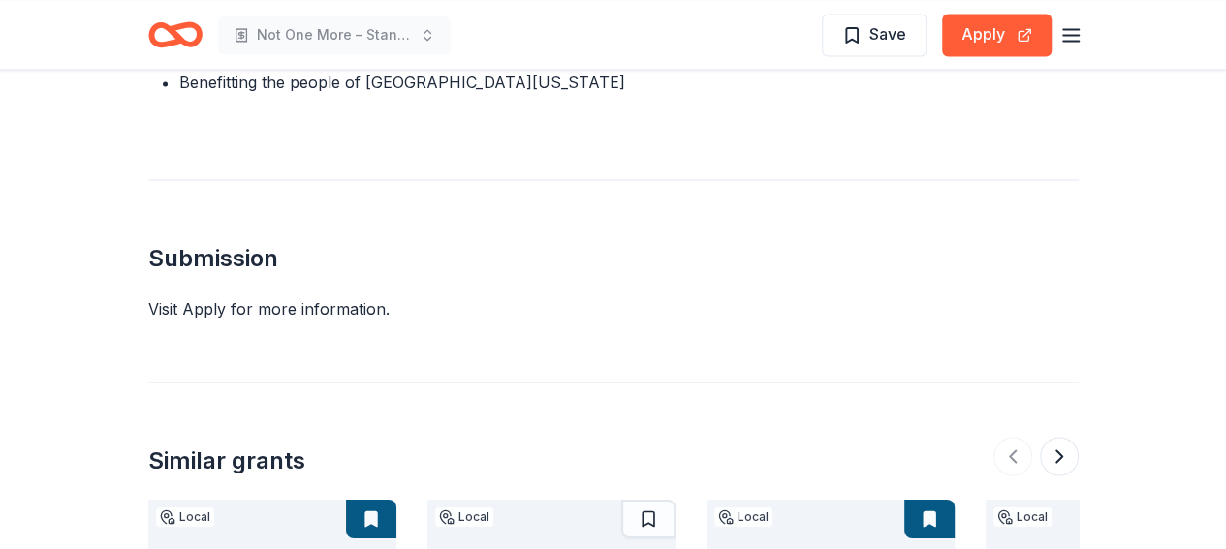
scroll to position [1679, 0]
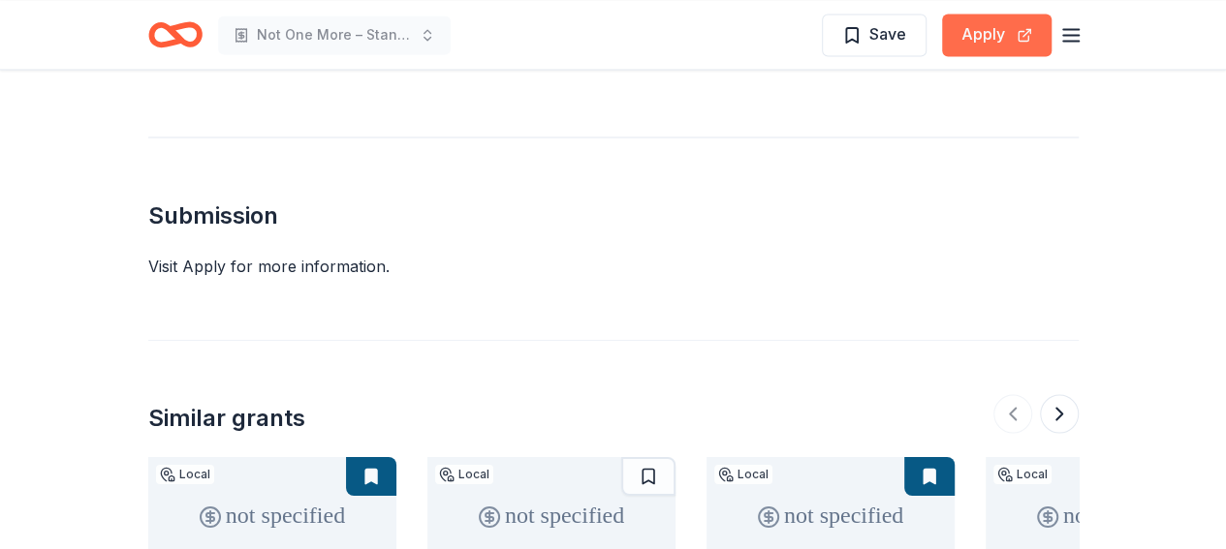
click at [991, 32] on button "Apply" at bounding box center [996, 35] width 109 height 43
